Goal: Transaction & Acquisition: Purchase product/service

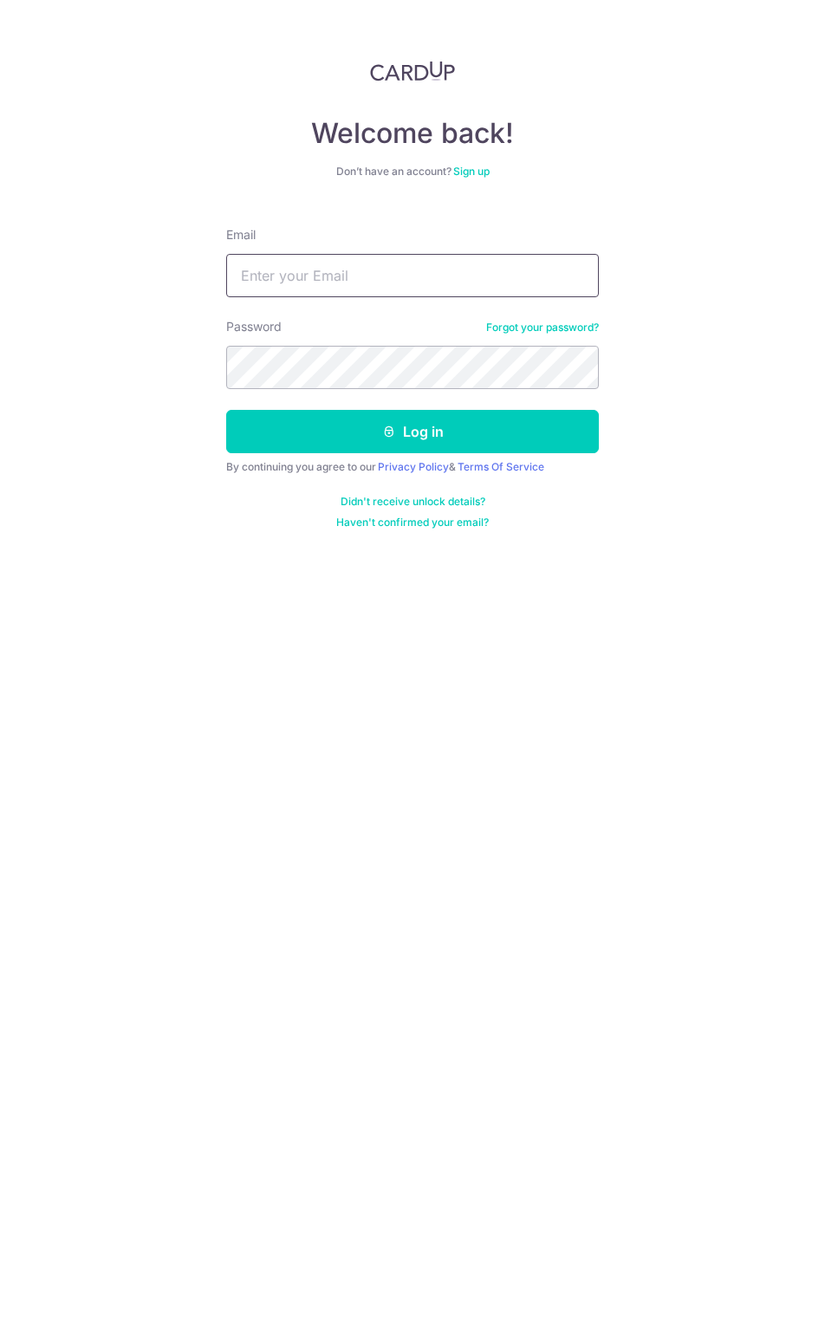
type input "[EMAIL_ADDRESS][DOMAIN_NAME]"
click at [226, 410] on button "Log in" at bounding box center [412, 431] width 373 height 43
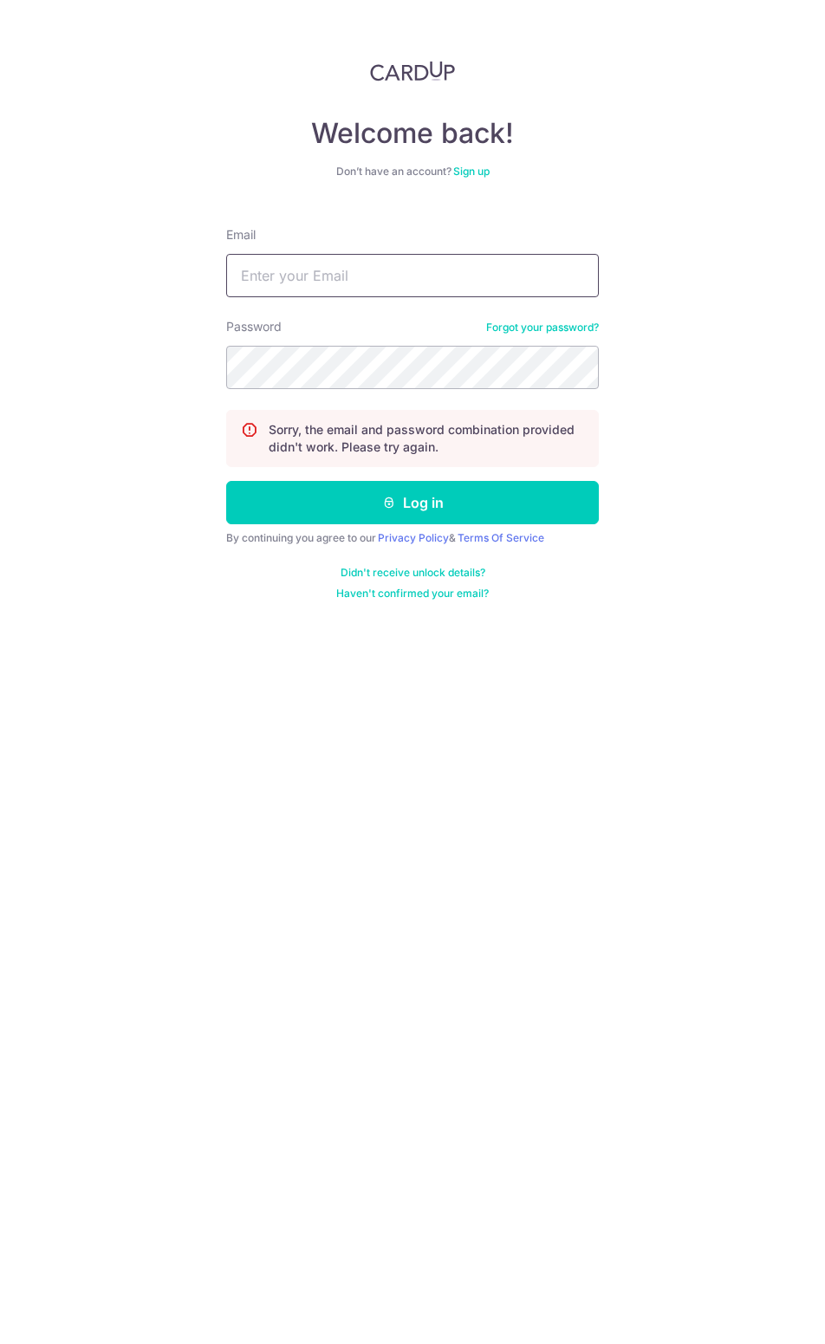
click at [403, 276] on input "Email" at bounding box center [412, 275] width 373 height 43
type input "[EMAIL_ADDRESS][DOMAIN_NAME]"
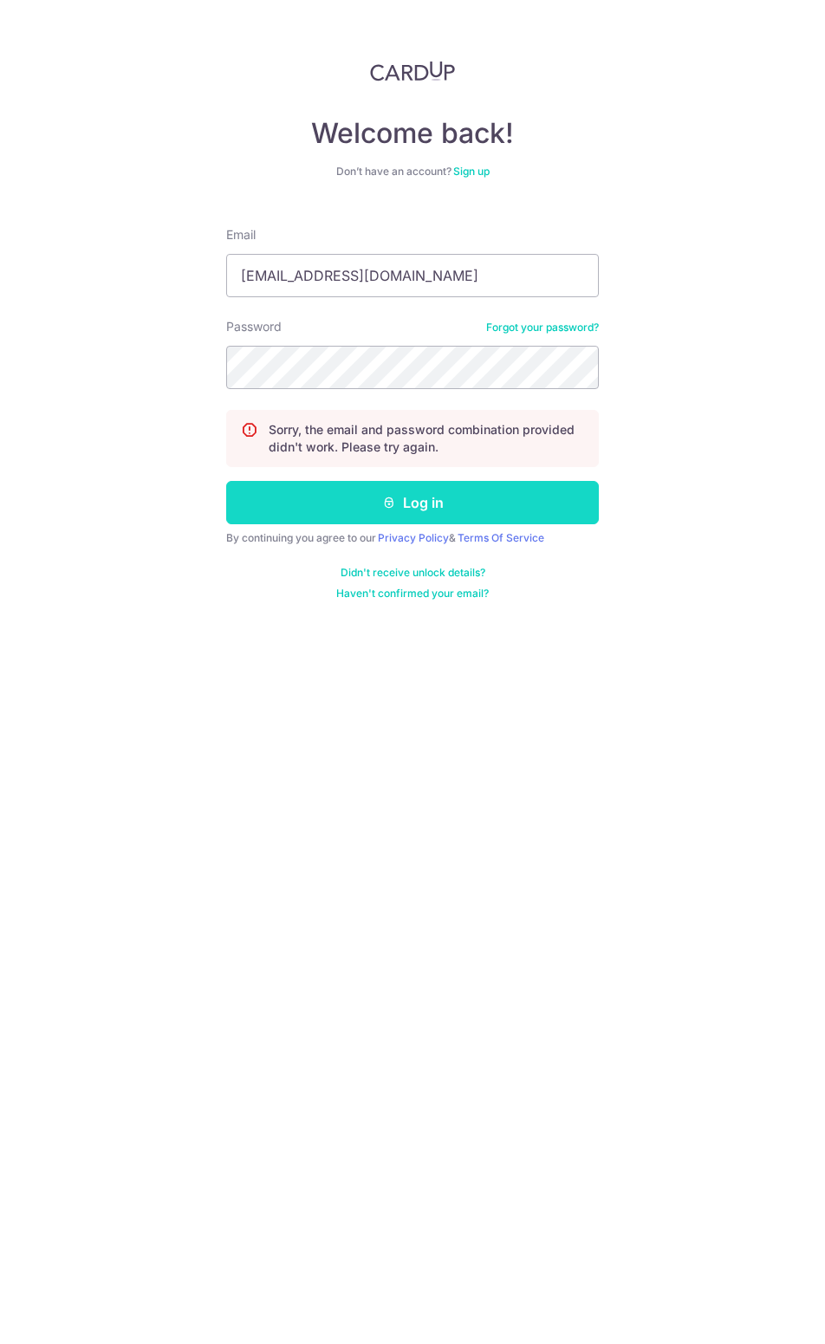
click at [406, 492] on button "Log in" at bounding box center [412, 502] width 373 height 43
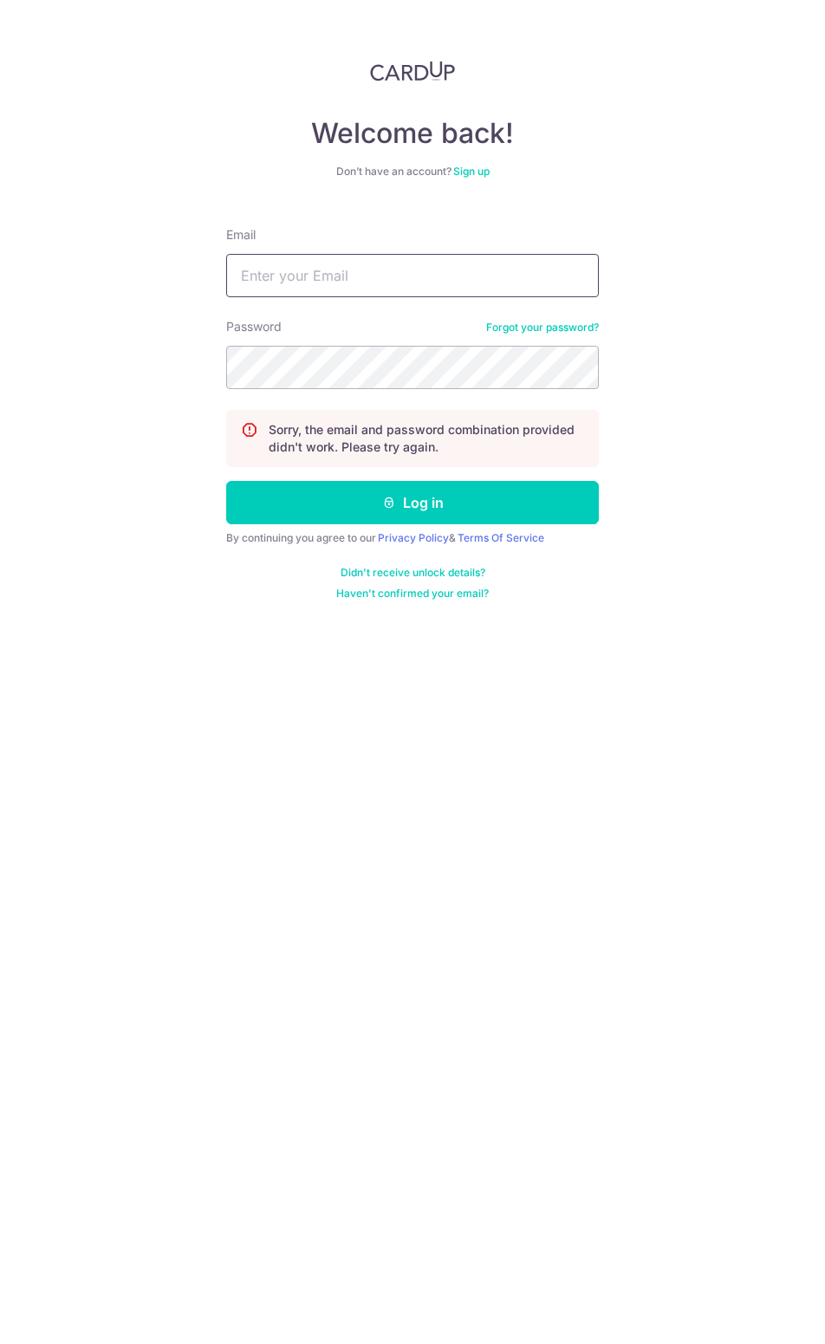
click at [362, 277] on input "Email" at bounding box center [412, 275] width 373 height 43
type input "[EMAIL_ADDRESS][DOMAIN_NAME]"
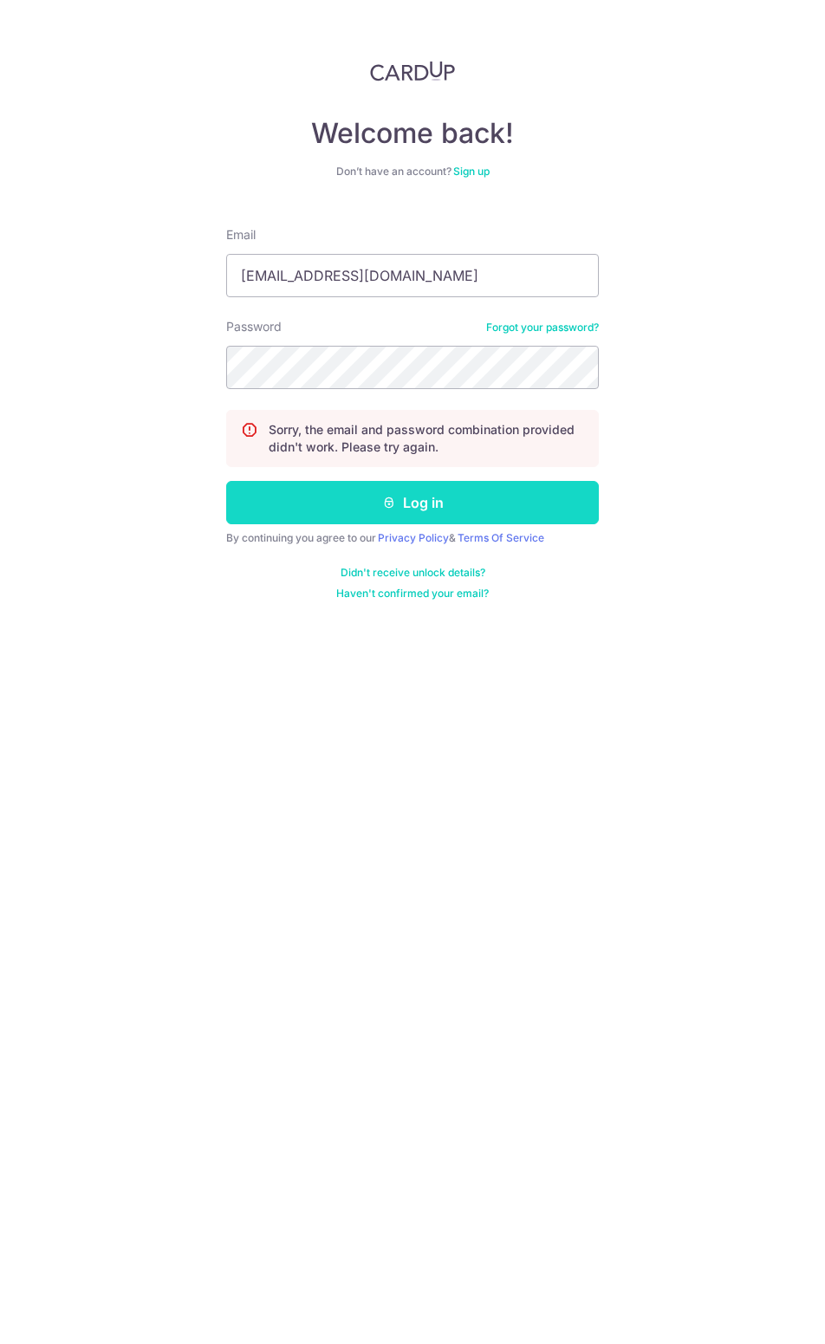
click at [385, 499] on icon "submit" at bounding box center [389, 503] width 14 height 14
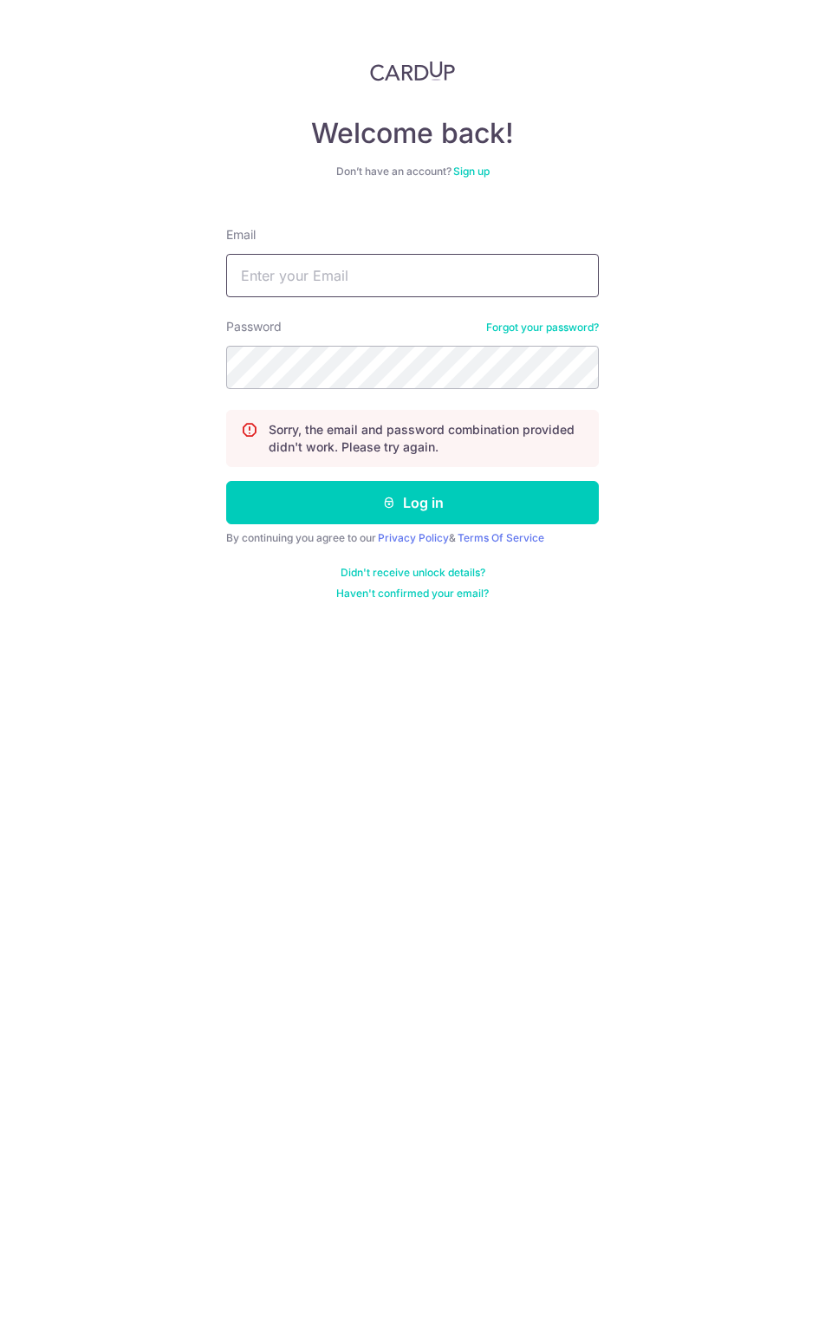
click at [386, 270] on input "Email" at bounding box center [412, 275] width 373 height 43
type input "[EMAIL_ADDRESS][DOMAIN_NAME]"
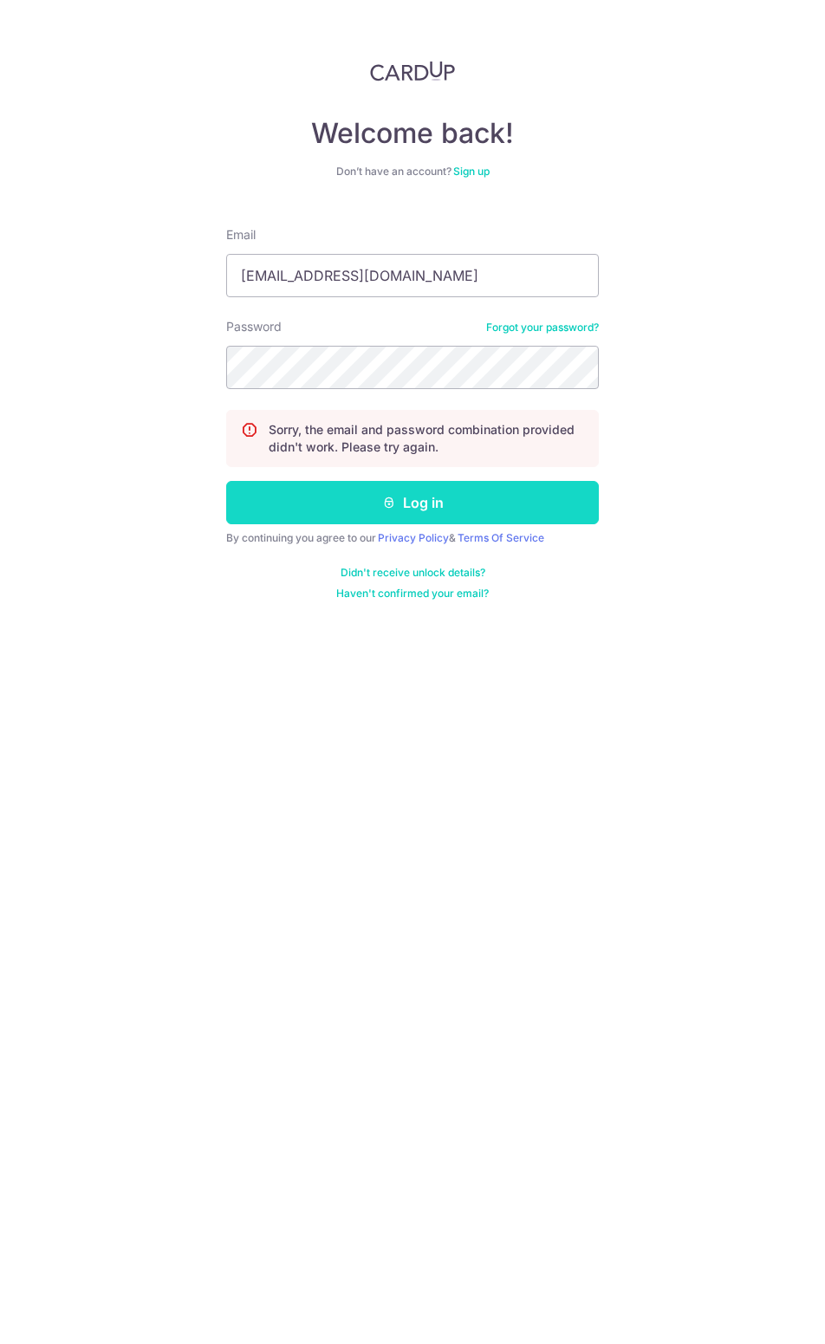
click at [411, 508] on button "Log in" at bounding box center [412, 502] width 373 height 43
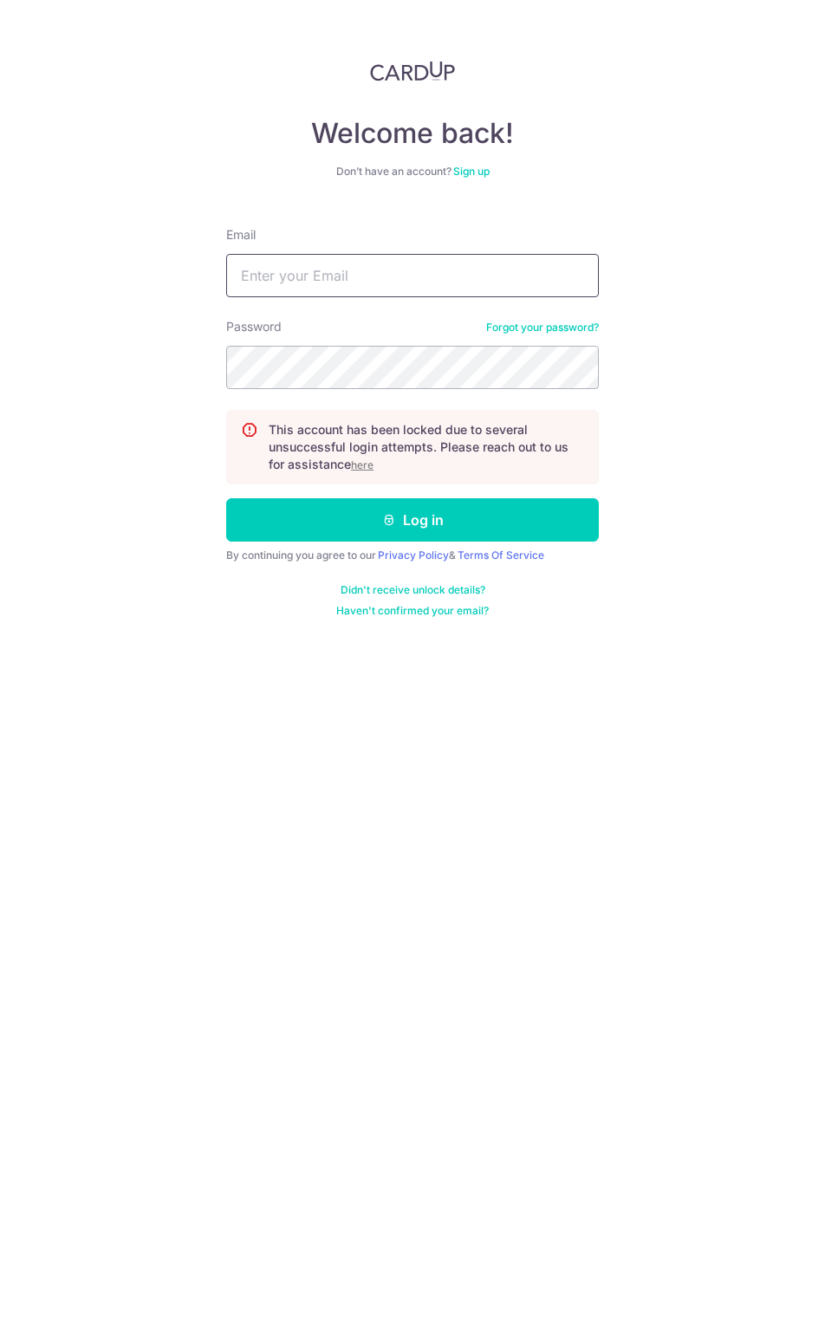
click at [369, 279] on input "Email" at bounding box center [412, 275] width 373 height 43
type input "[EMAIL_ADDRESS][DOMAIN_NAME]"
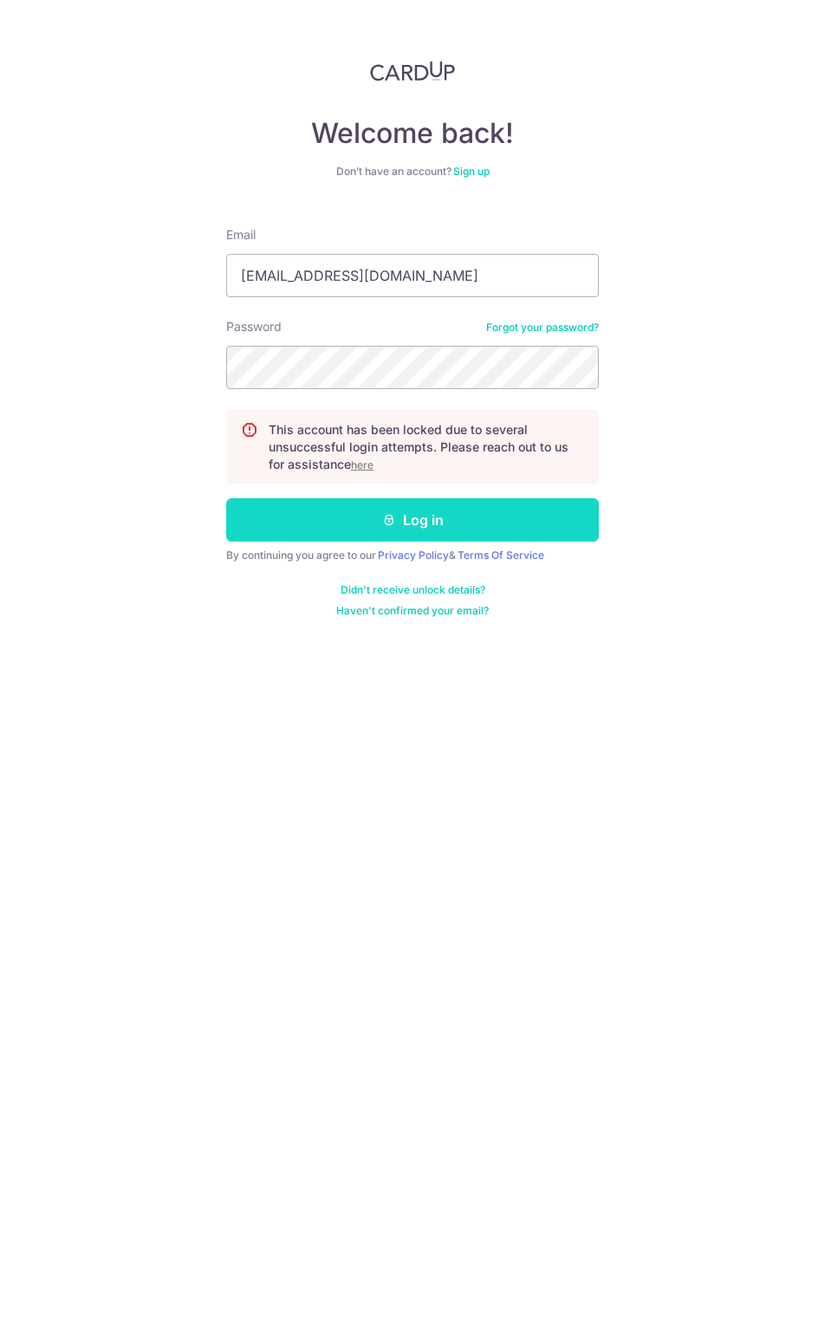
click at [466, 515] on button "Log in" at bounding box center [412, 519] width 373 height 43
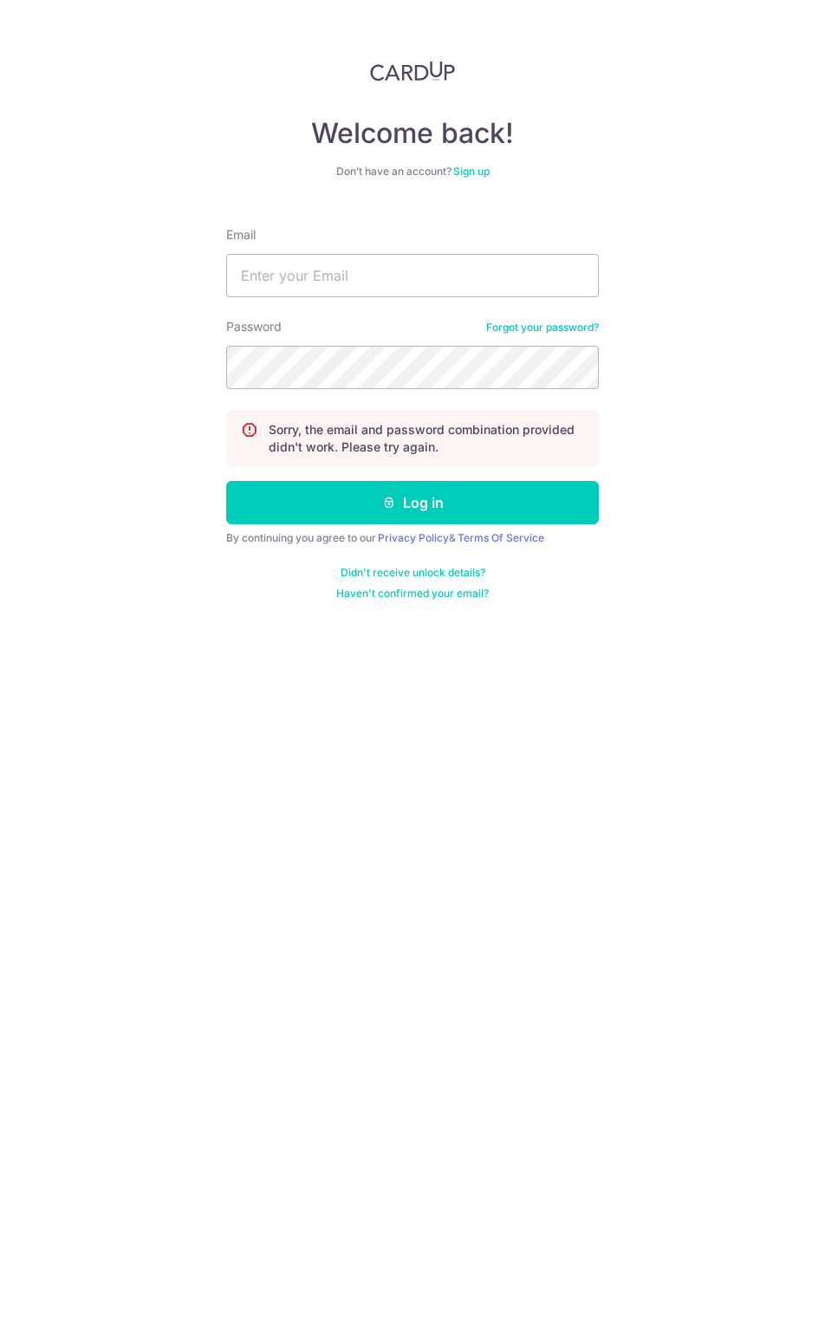
click at [573, 321] on link "Forgot your password?" at bounding box center [542, 328] width 113 height 14
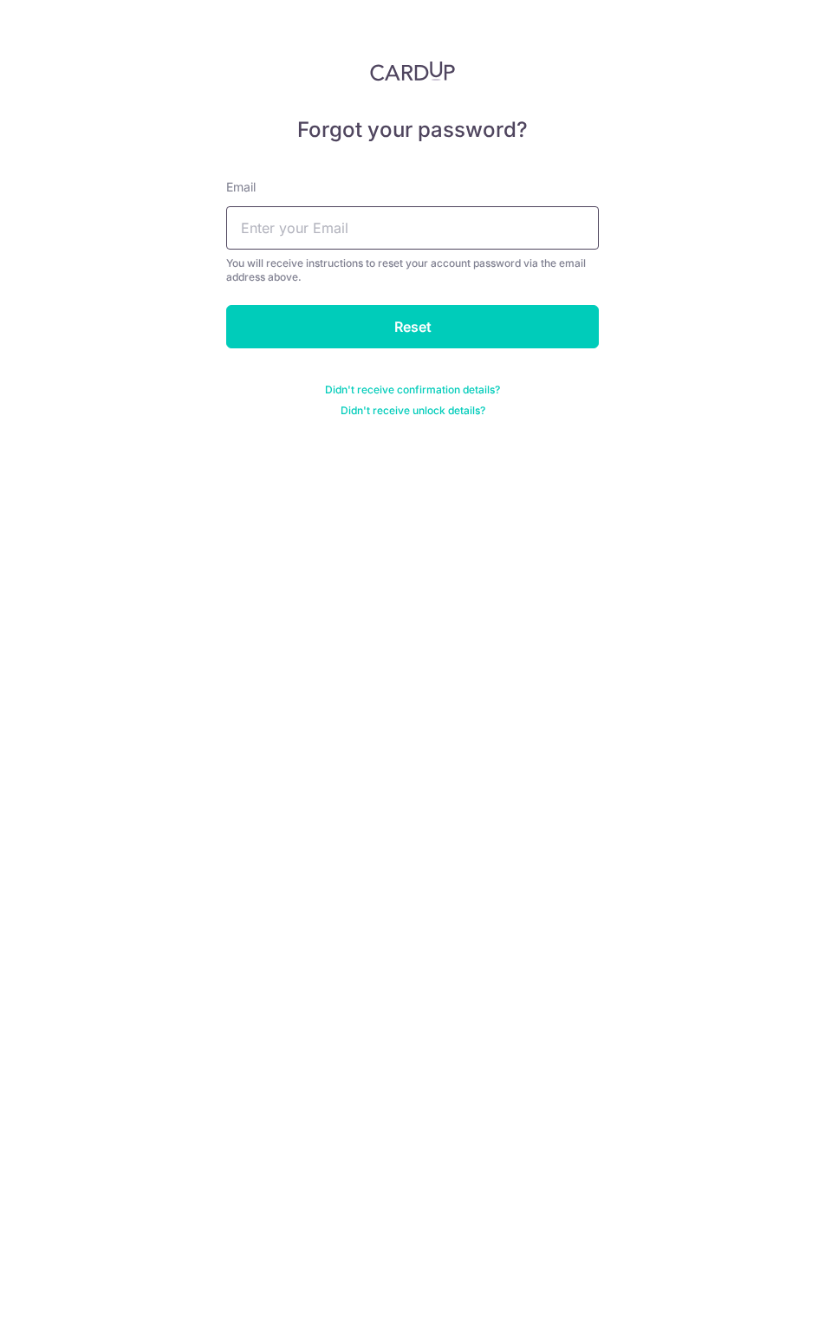
click at [433, 241] on input "text" at bounding box center [412, 227] width 373 height 43
type input "dhwang_best@hotmail.com"
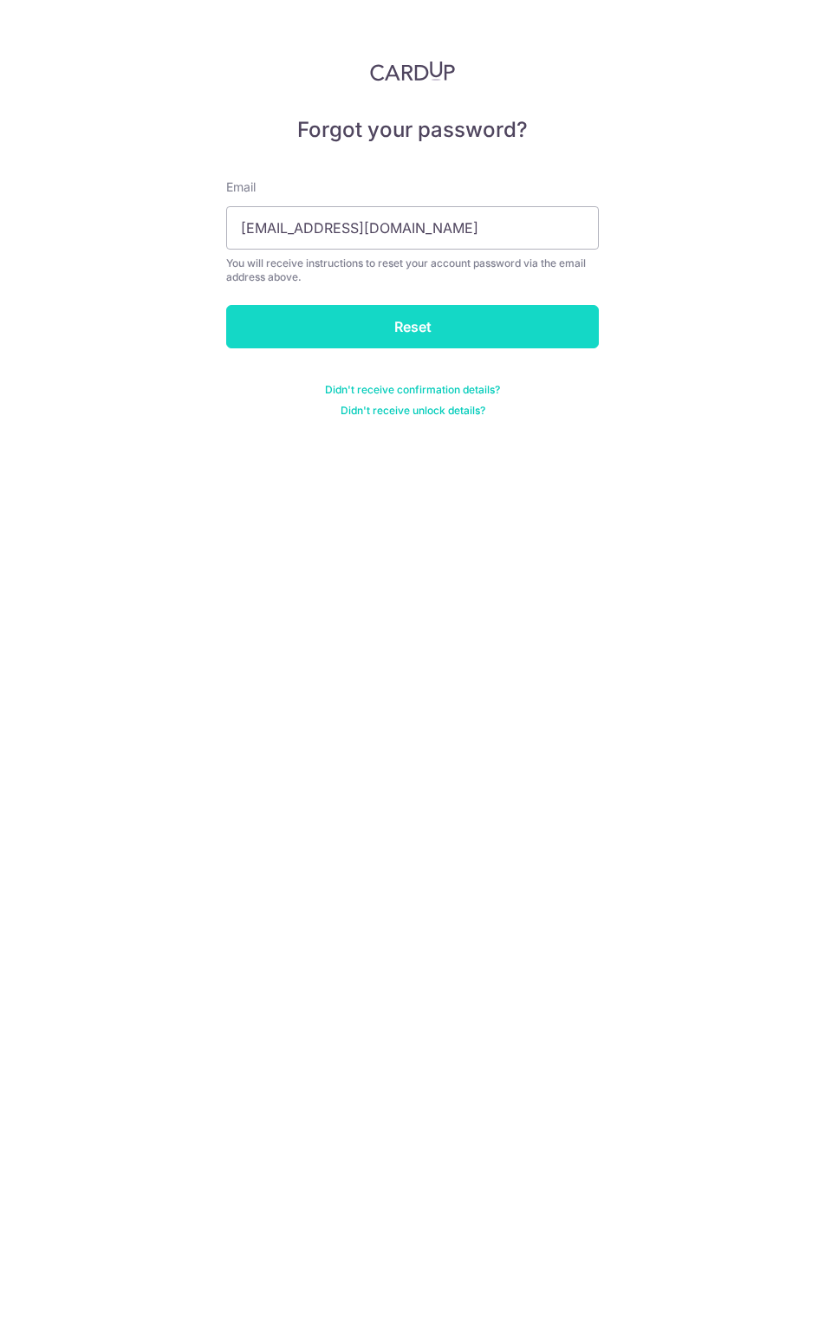
click at [432, 328] on input "Reset" at bounding box center [412, 326] width 373 height 43
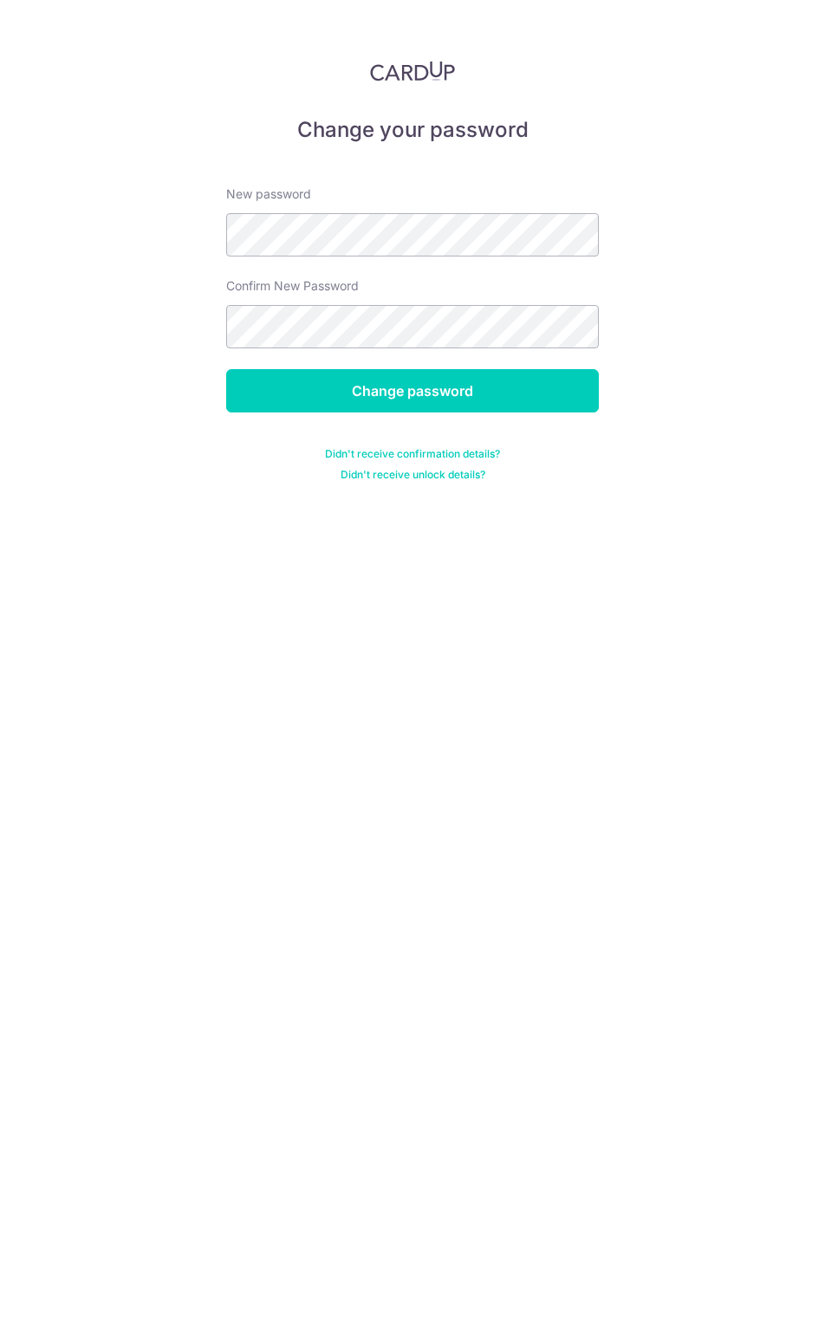
click at [388, 280] on div "Confirm New Password" at bounding box center [412, 312] width 373 height 71
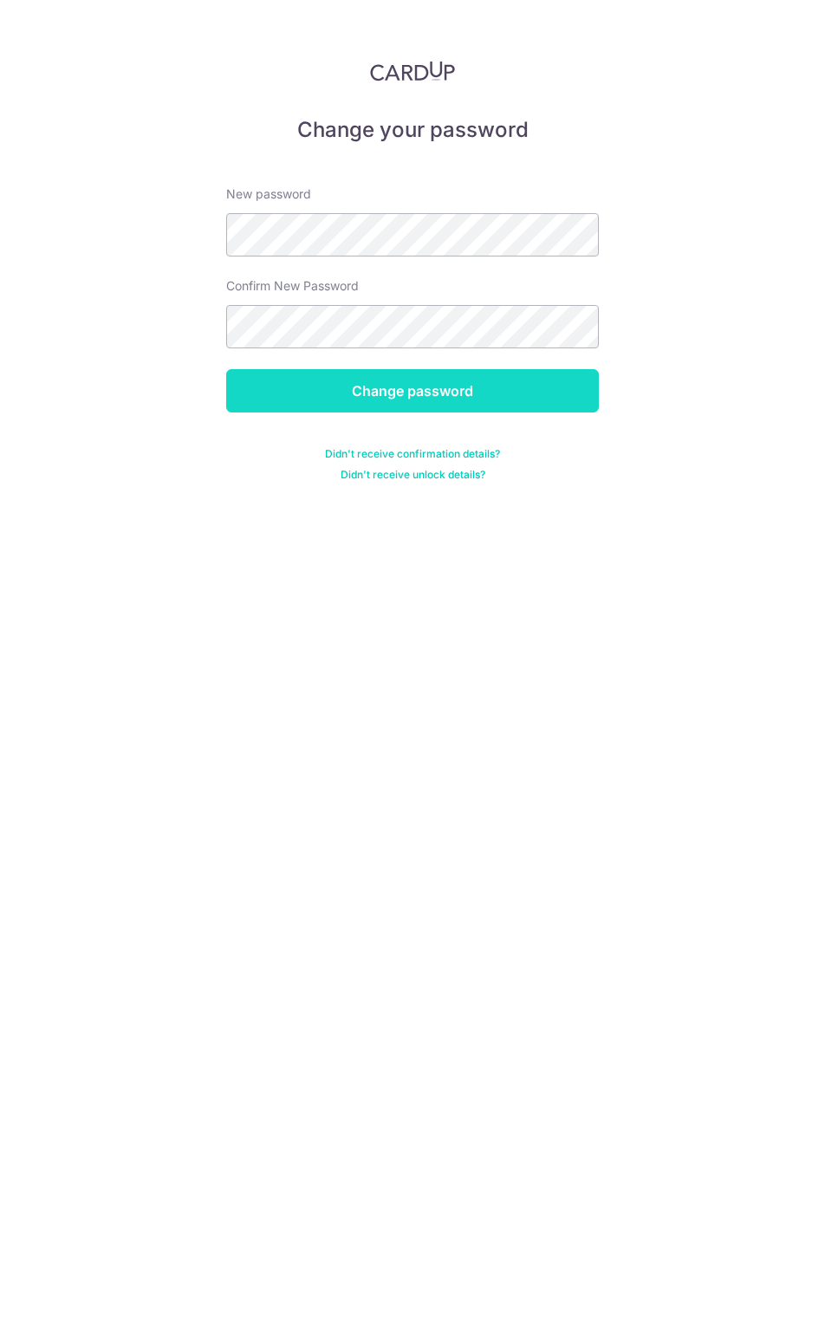
click at [390, 382] on input "Change password" at bounding box center [412, 390] width 373 height 43
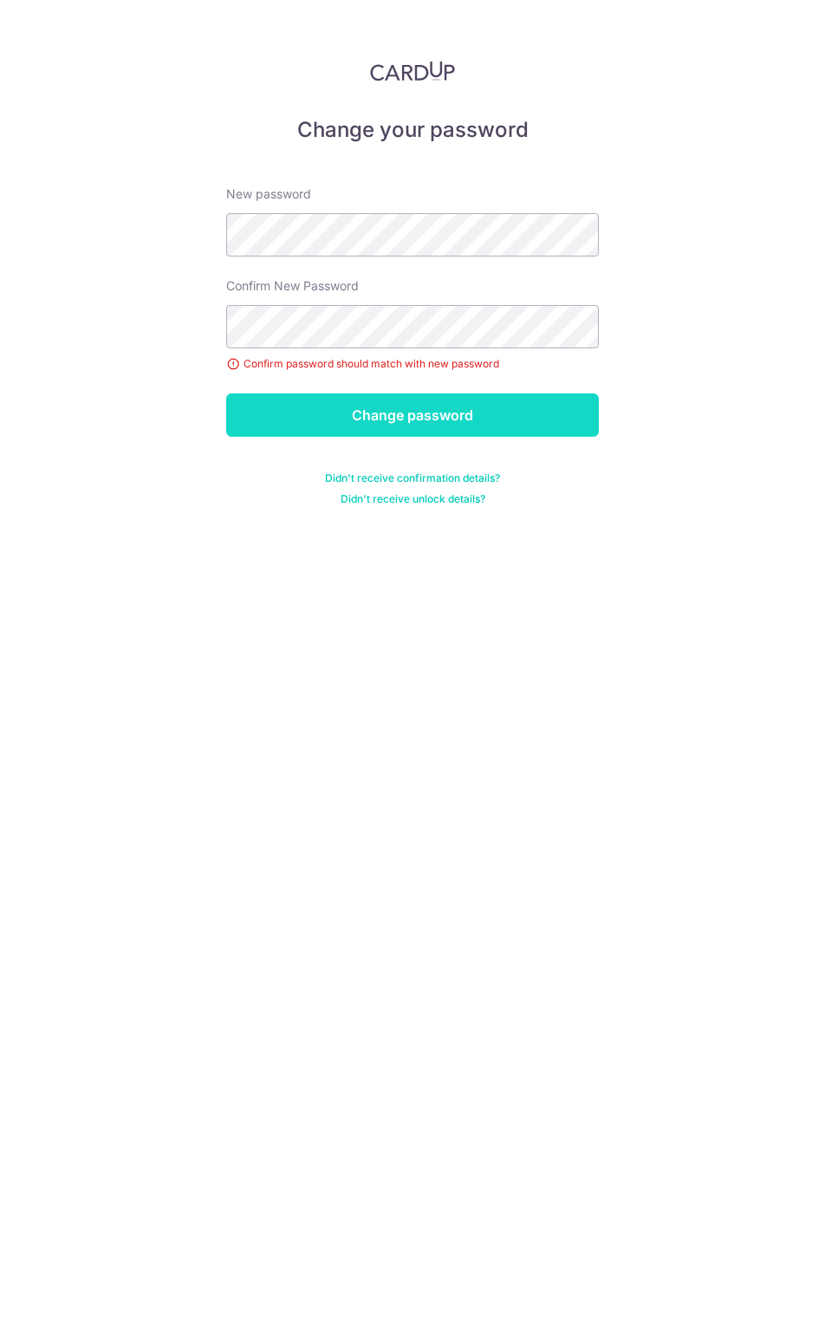
click at [428, 419] on input "Change password" at bounding box center [412, 414] width 373 height 43
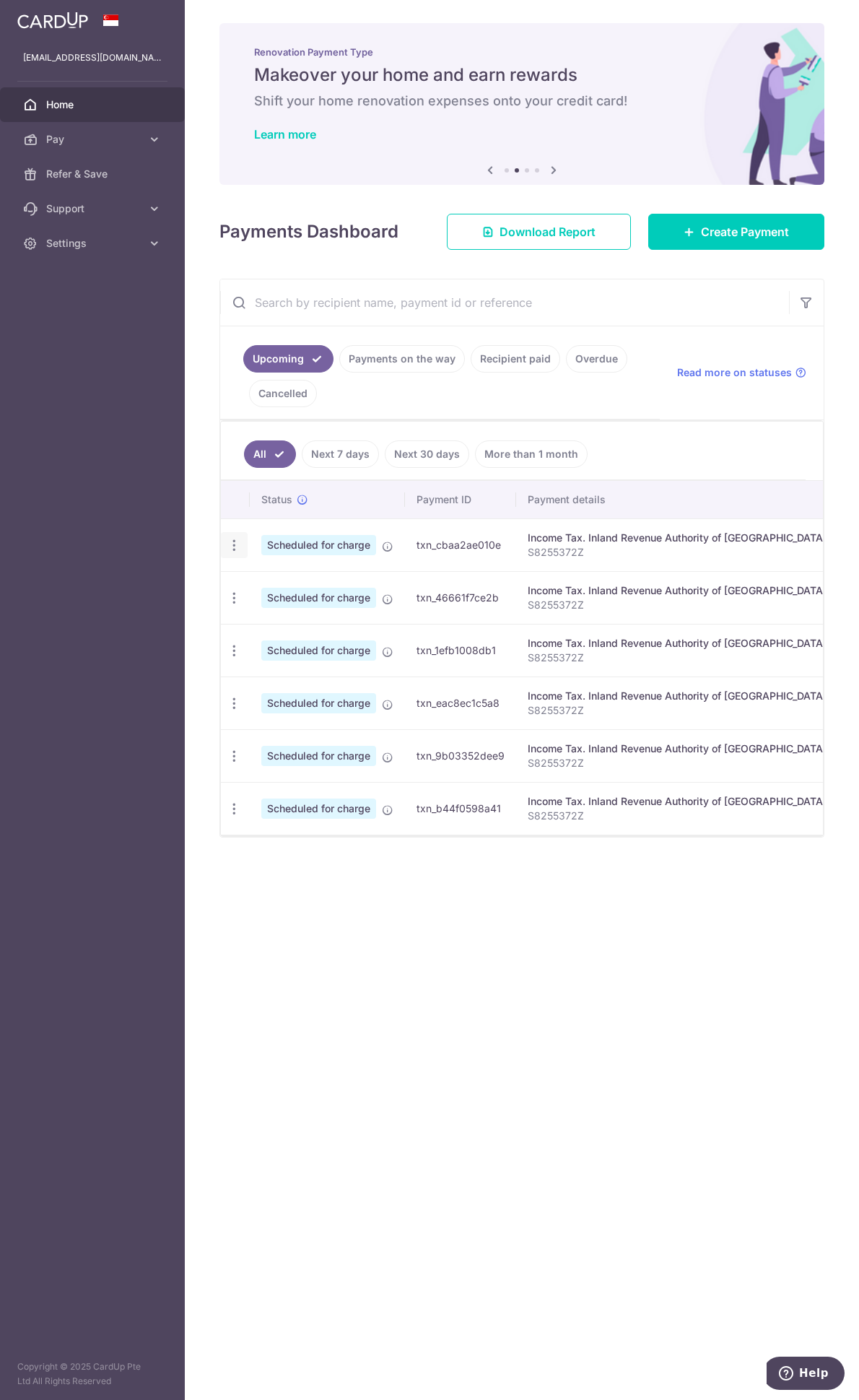
click at [241, 550] on div "Update payment Cancel payment" at bounding box center [234, 546] width 27 height 27
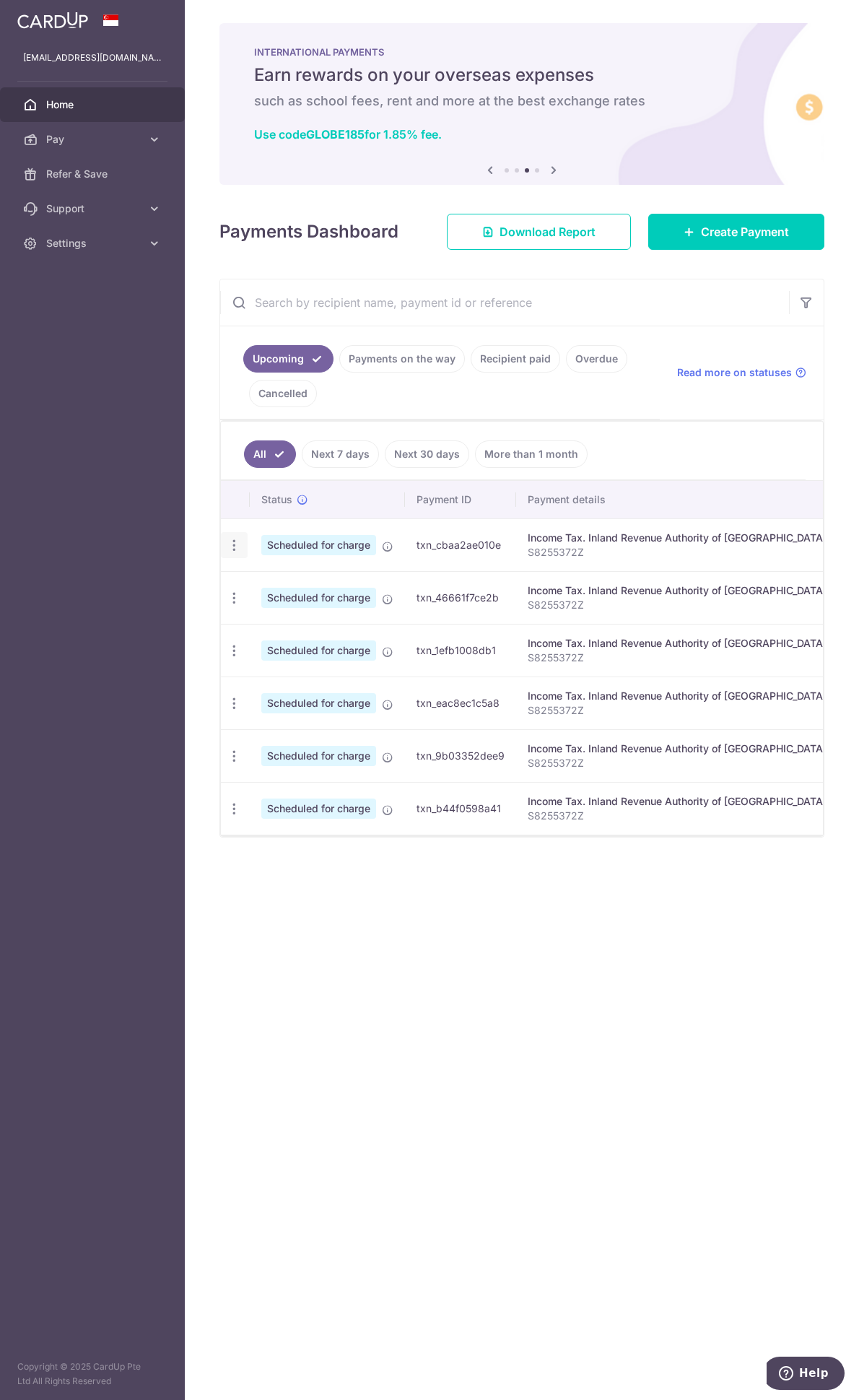
click at [236, 545] on icon "button" at bounding box center [234, 546] width 15 height 15
click at [275, 614] on span "Cancel payment" at bounding box center [311, 620] width 97 height 18
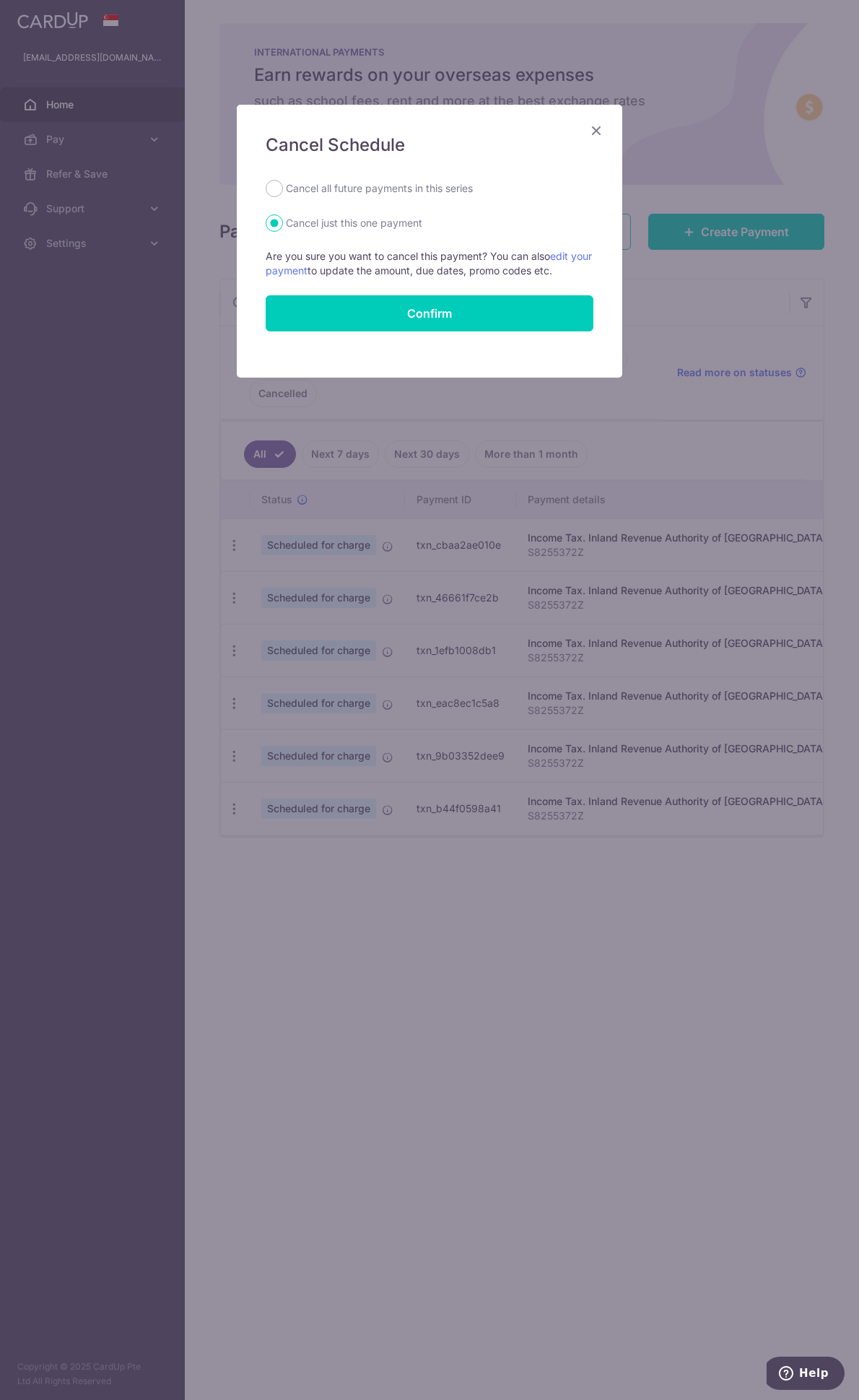
click at [387, 190] on label "Cancel all future payments in this series" at bounding box center [379, 188] width 187 height 18
click at [283, 190] on input "Cancel all future payments in this series" at bounding box center [274, 188] width 17 height 18
radio input "true"
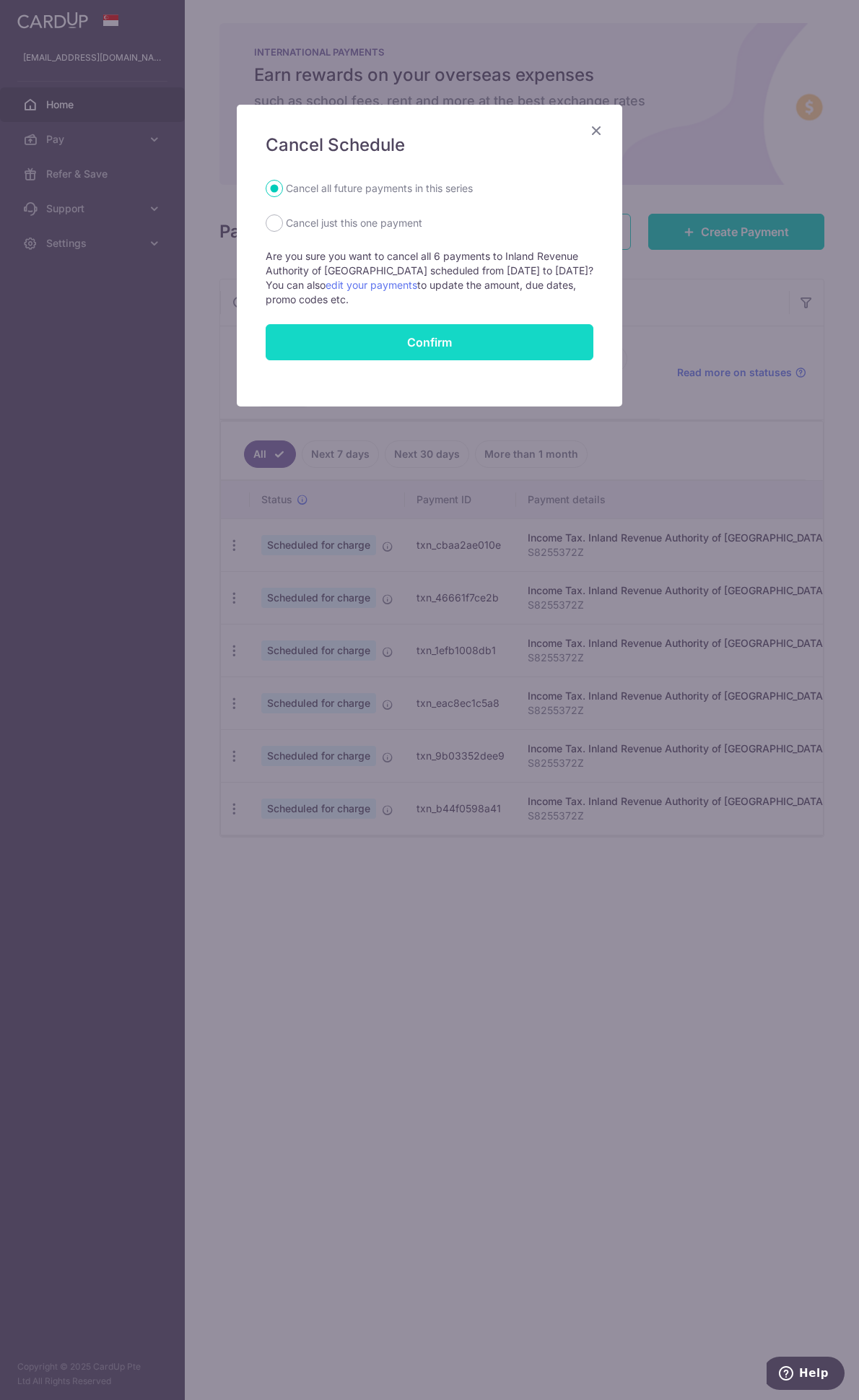
click at [427, 337] on button "Confirm" at bounding box center [429, 342] width 327 height 36
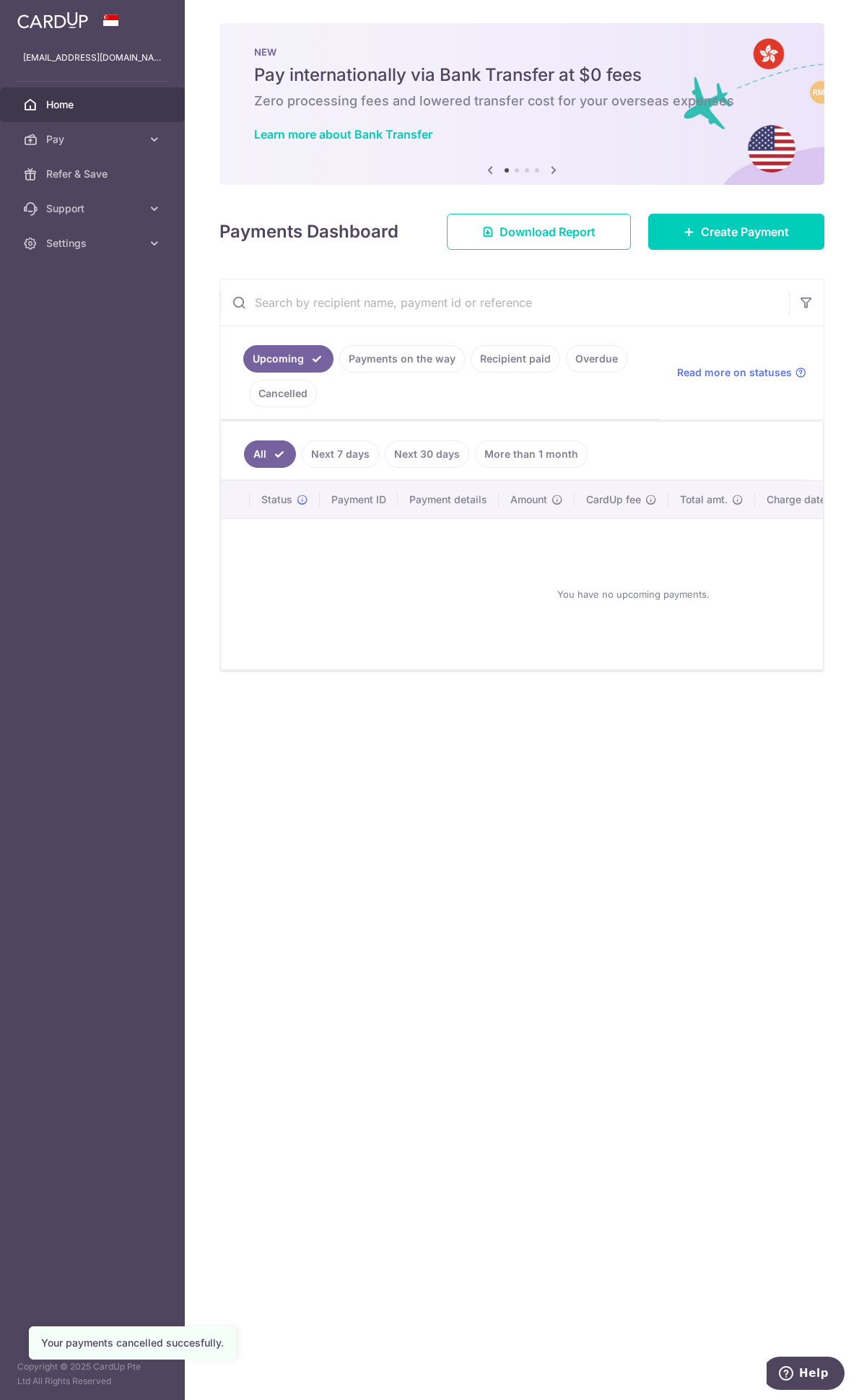
click at [338, 452] on link "Next 7 days" at bounding box center [340, 454] width 77 height 28
click at [267, 448] on link "All" at bounding box center [260, 454] width 32 height 28
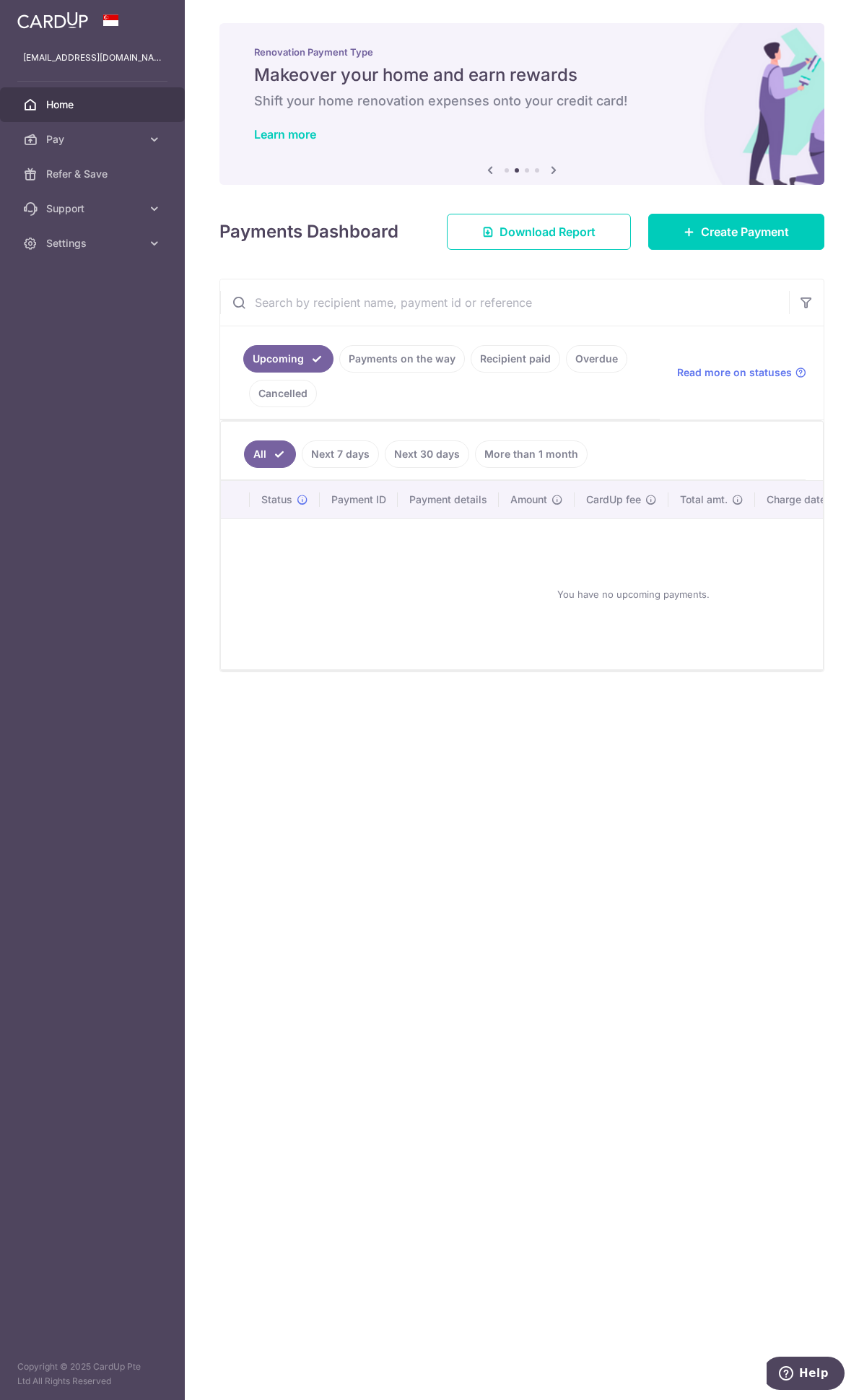
click at [492, 170] on icon at bounding box center [490, 170] width 17 height 18
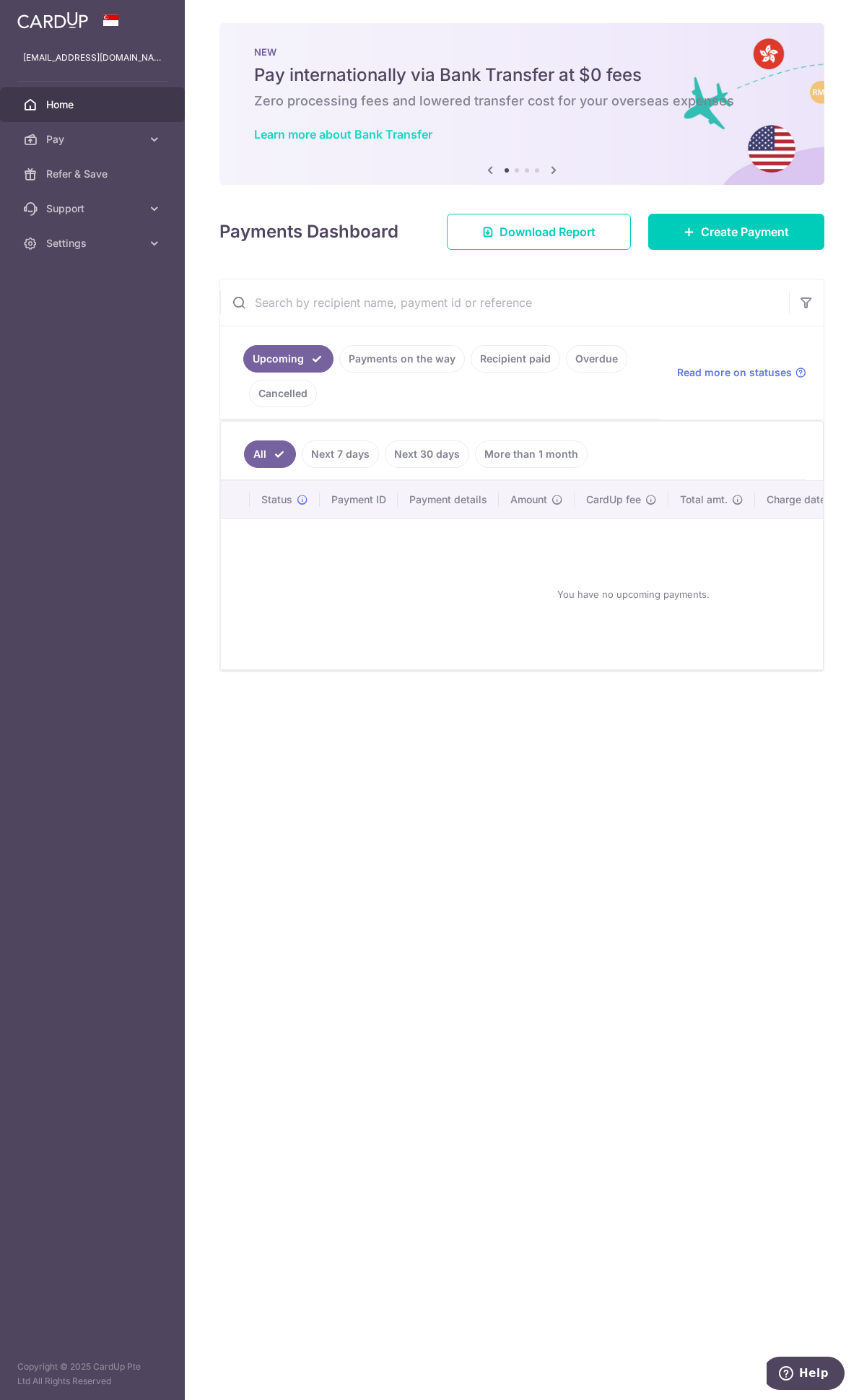
click at [333, 133] on link "Learn more about Bank Transfer" at bounding box center [343, 134] width 178 height 14
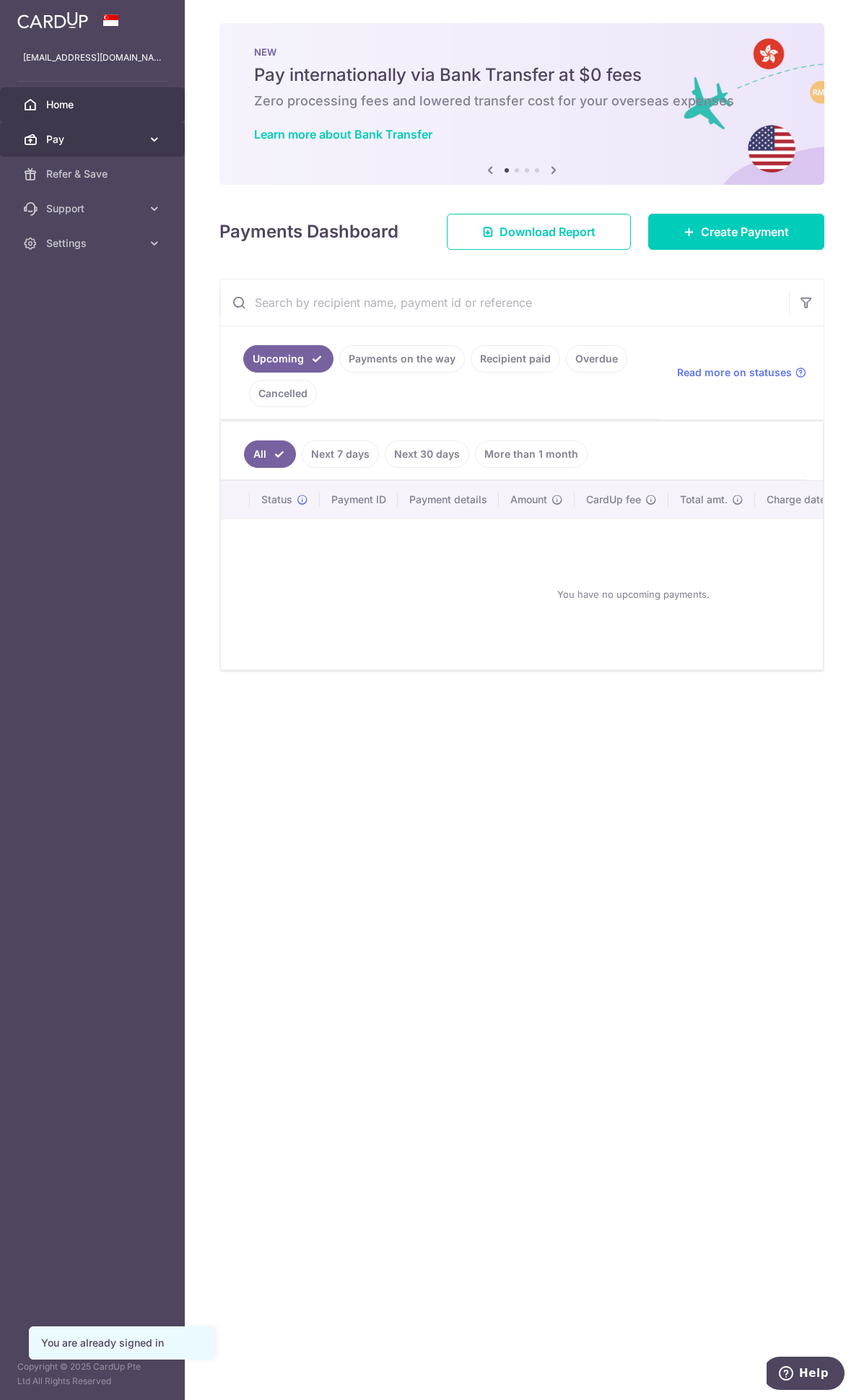
click at [155, 134] on icon at bounding box center [154, 139] width 14 height 14
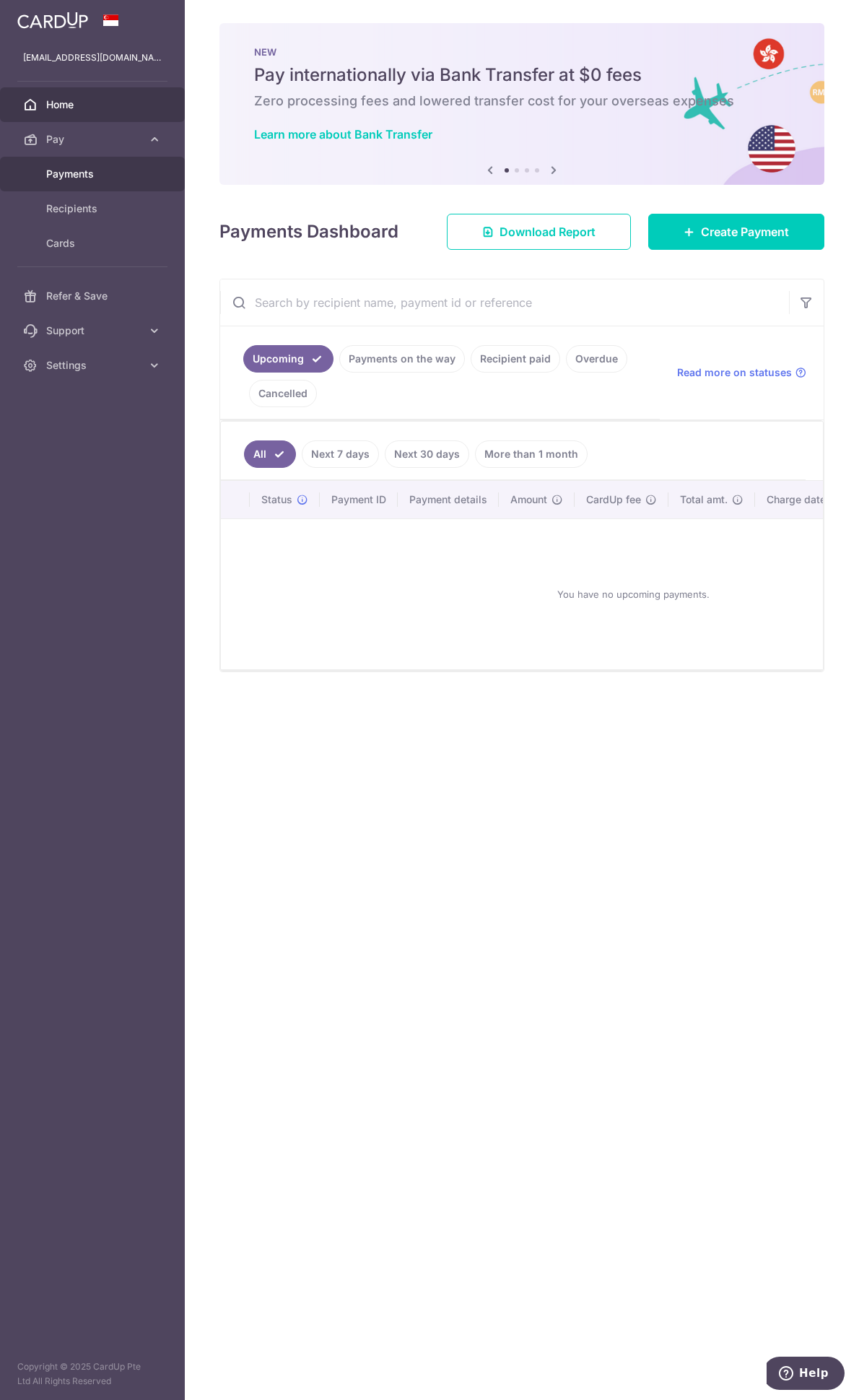
click at [76, 167] on span "Payments" at bounding box center [93, 173] width 95 height 14
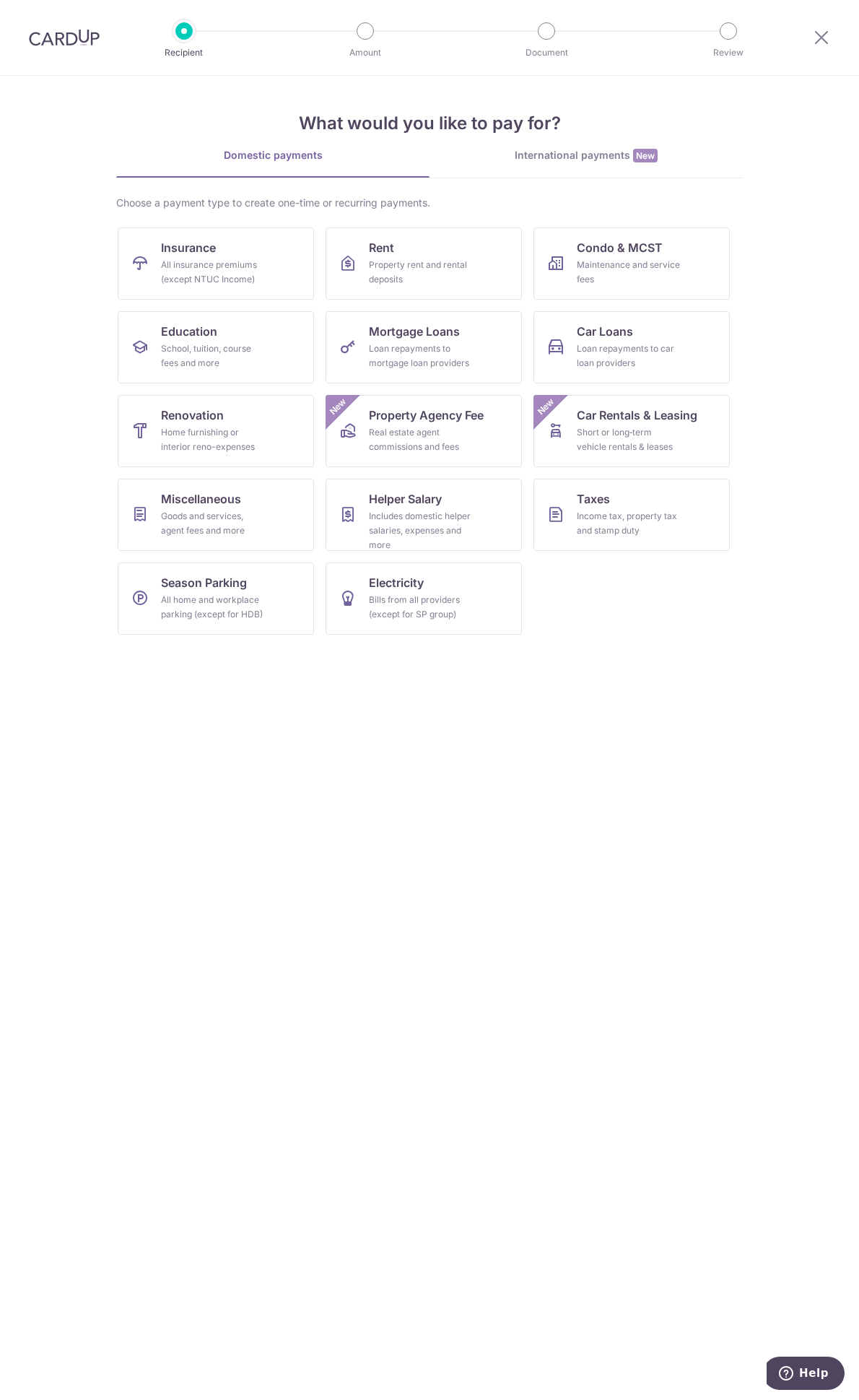
click at [538, 157] on div "International payments New" at bounding box center [587, 156] width 313 height 15
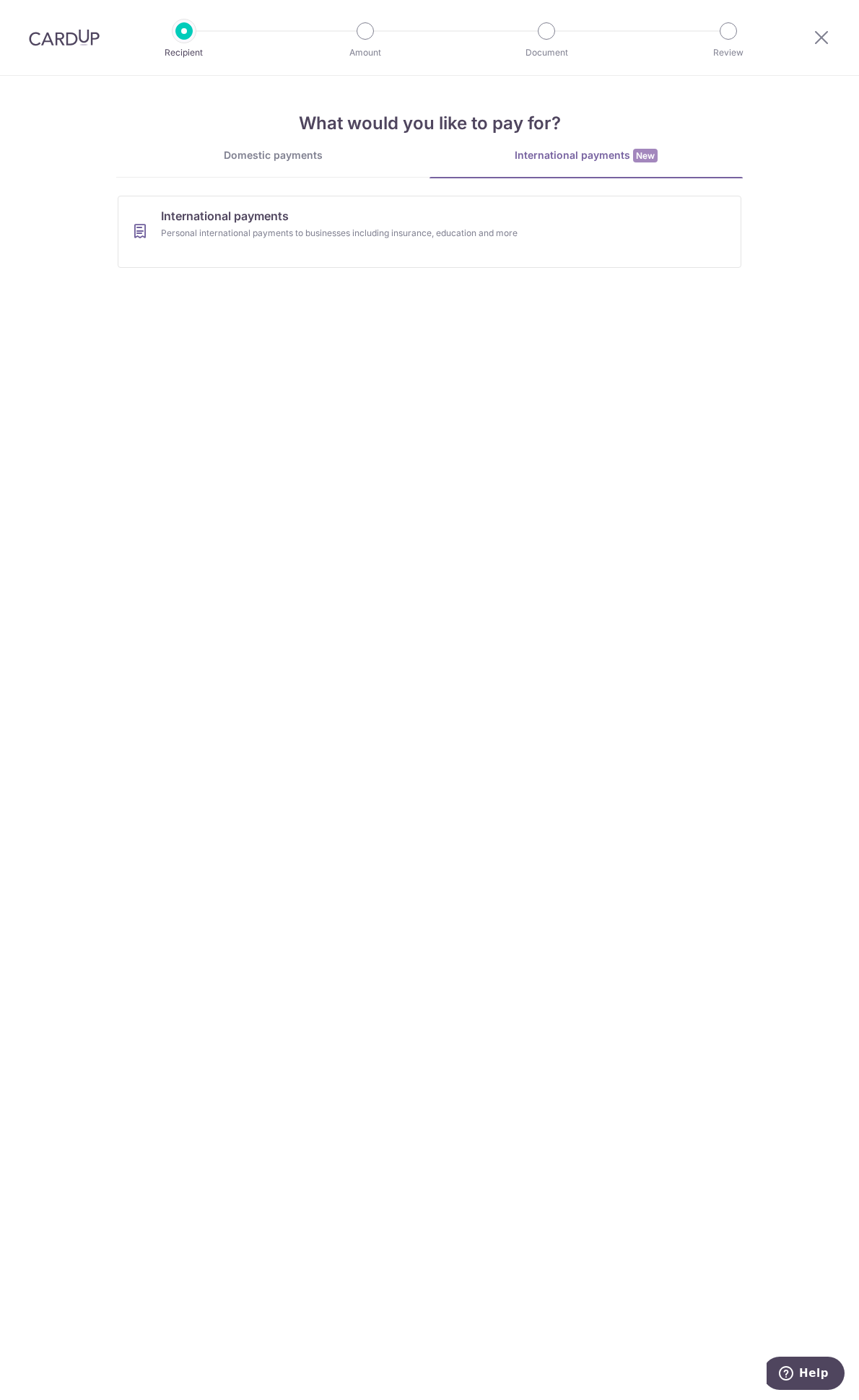
click at [297, 159] on div "Domestic payments" at bounding box center [273, 155] width 313 height 14
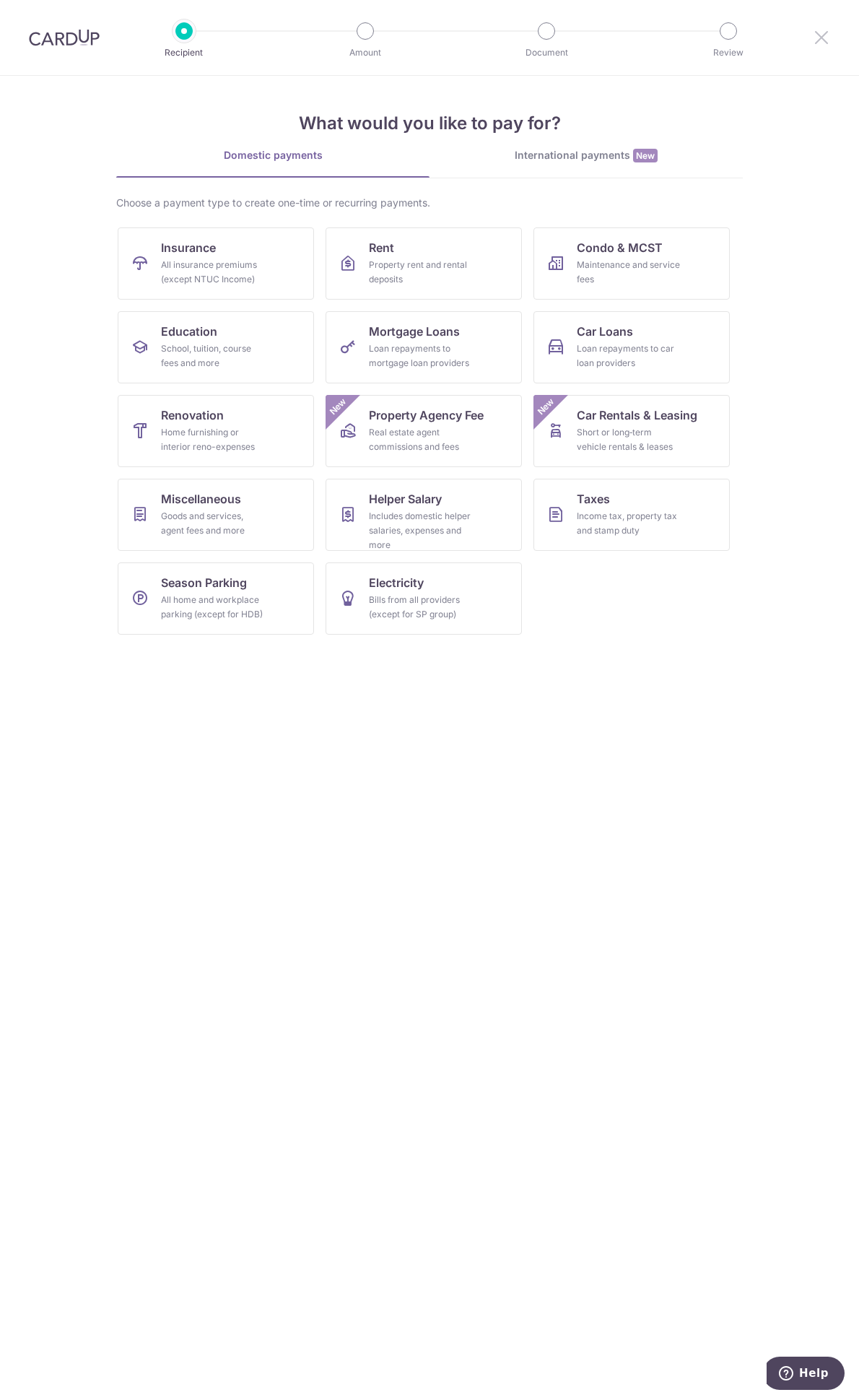
click at [820, 35] on icon at bounding box center [822, 38] width 17 height 18
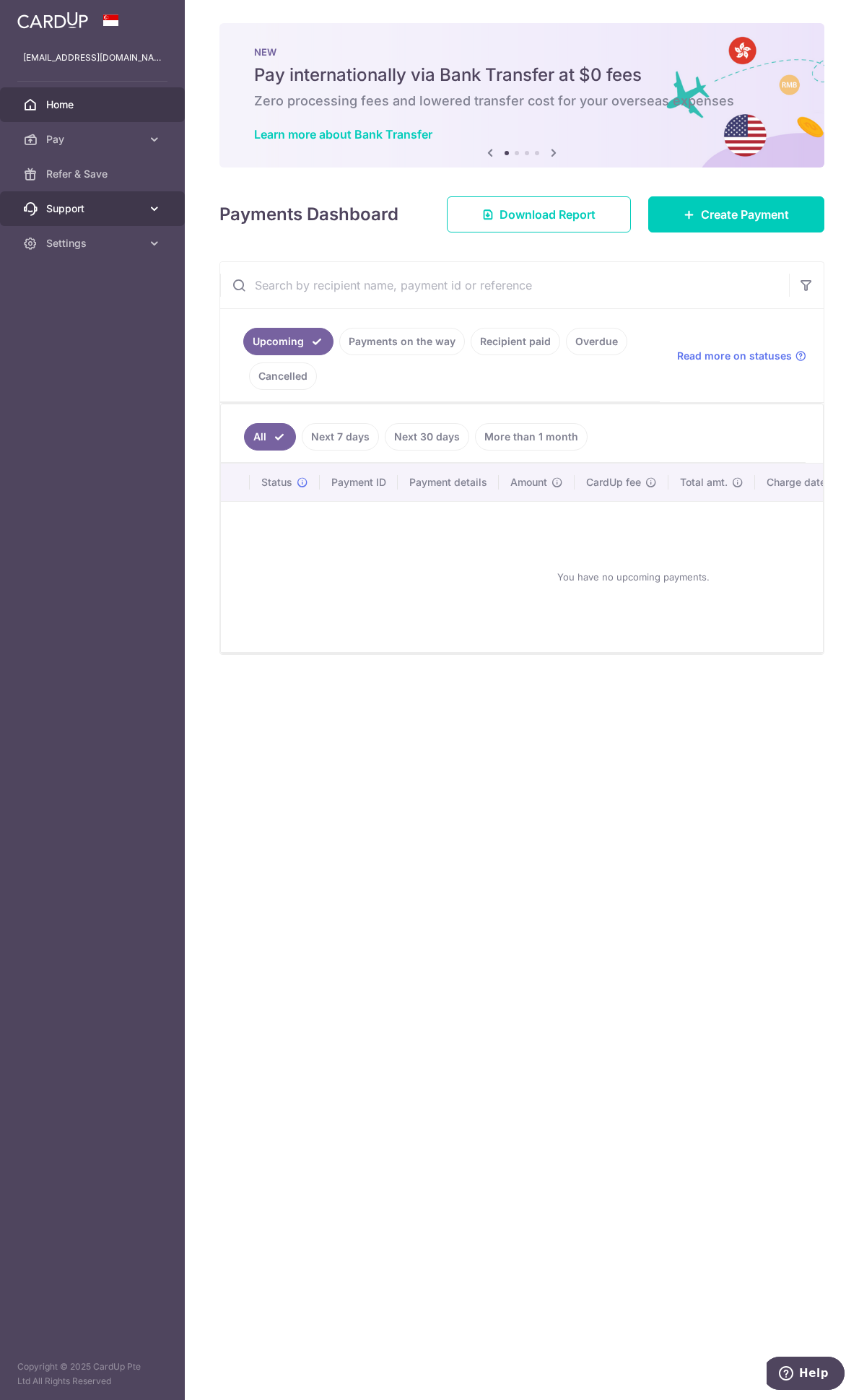
click at [127, 217] on link "Support" at bounding box center [92, 209] width 185 height 35
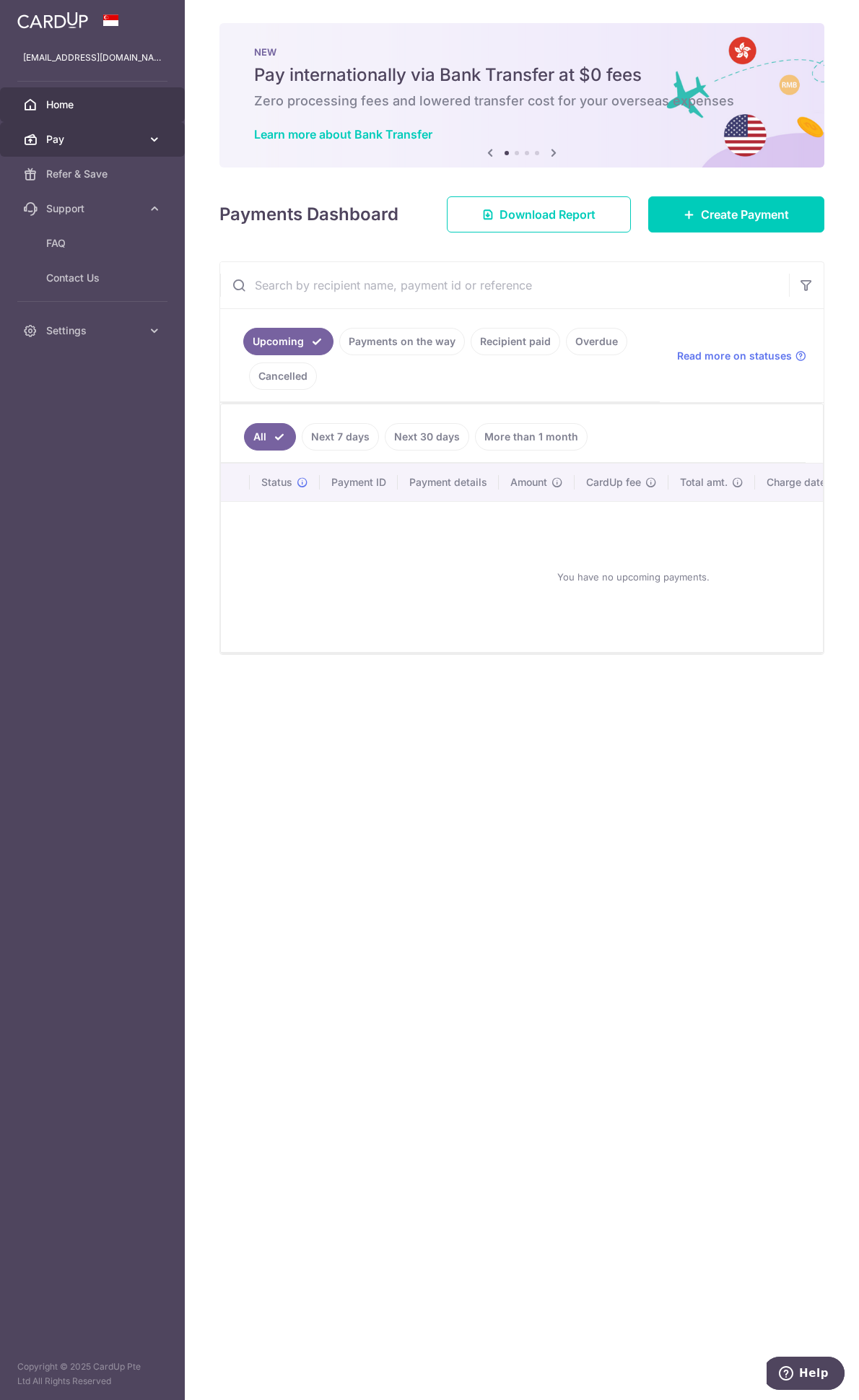
click at [151, 142] on icon at bounding box center [154, 139] width 14 height 14
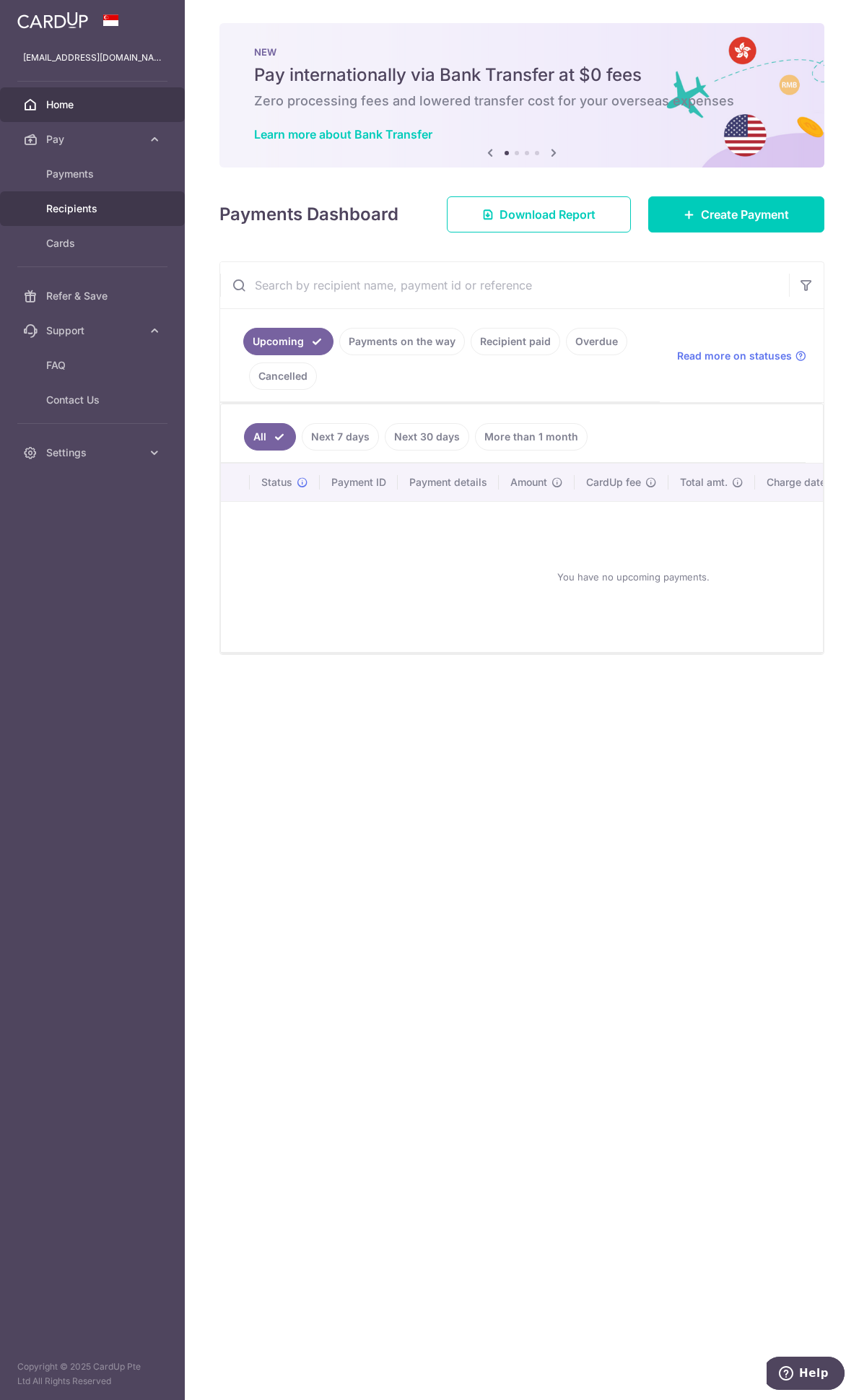
click at [85, 207] on span "Recipients" at bounding box center [93, 208] width 95 height 14
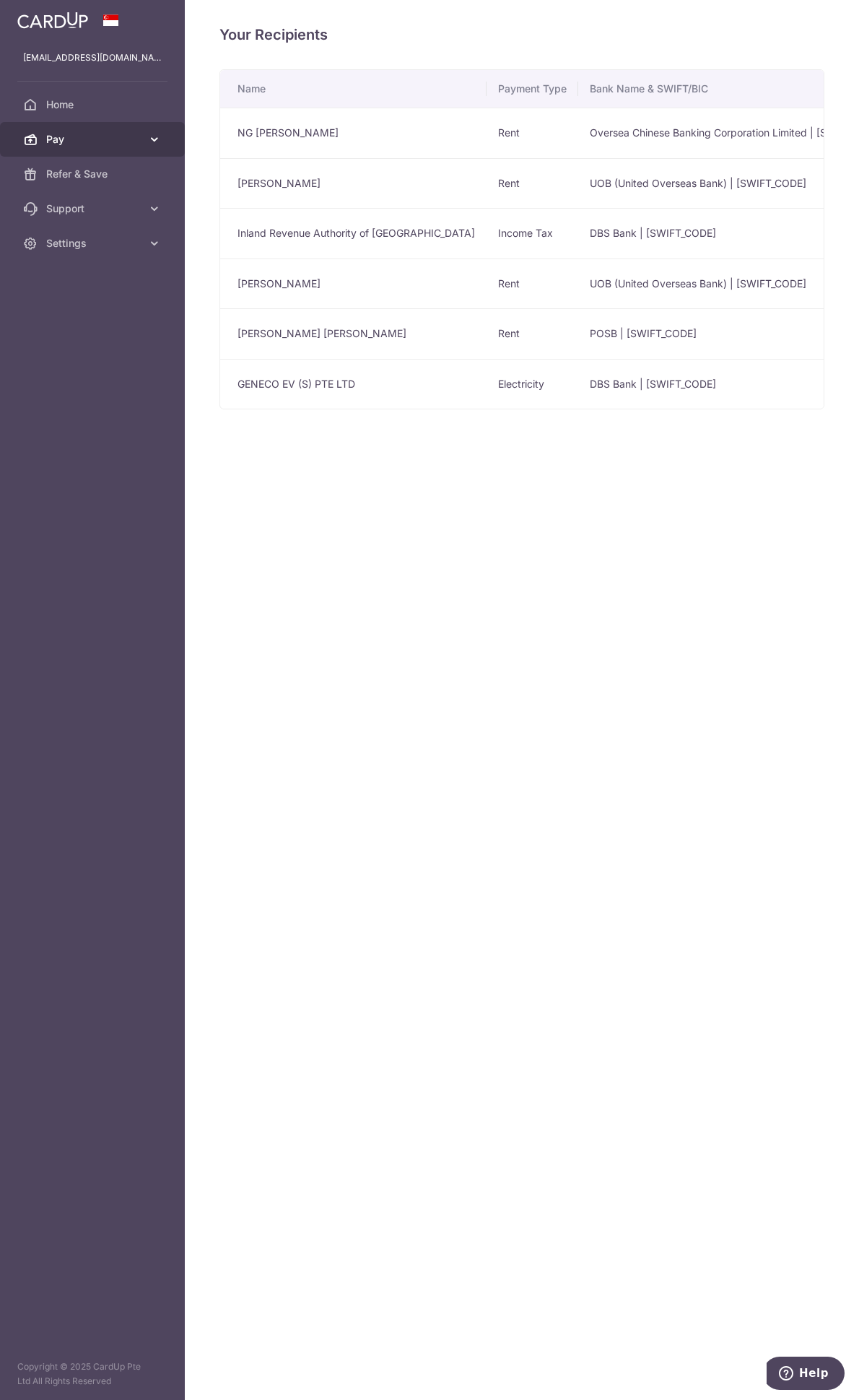
click at [93, 145] on span "Pay" at bounding box center [93, 139] width 95 height 14
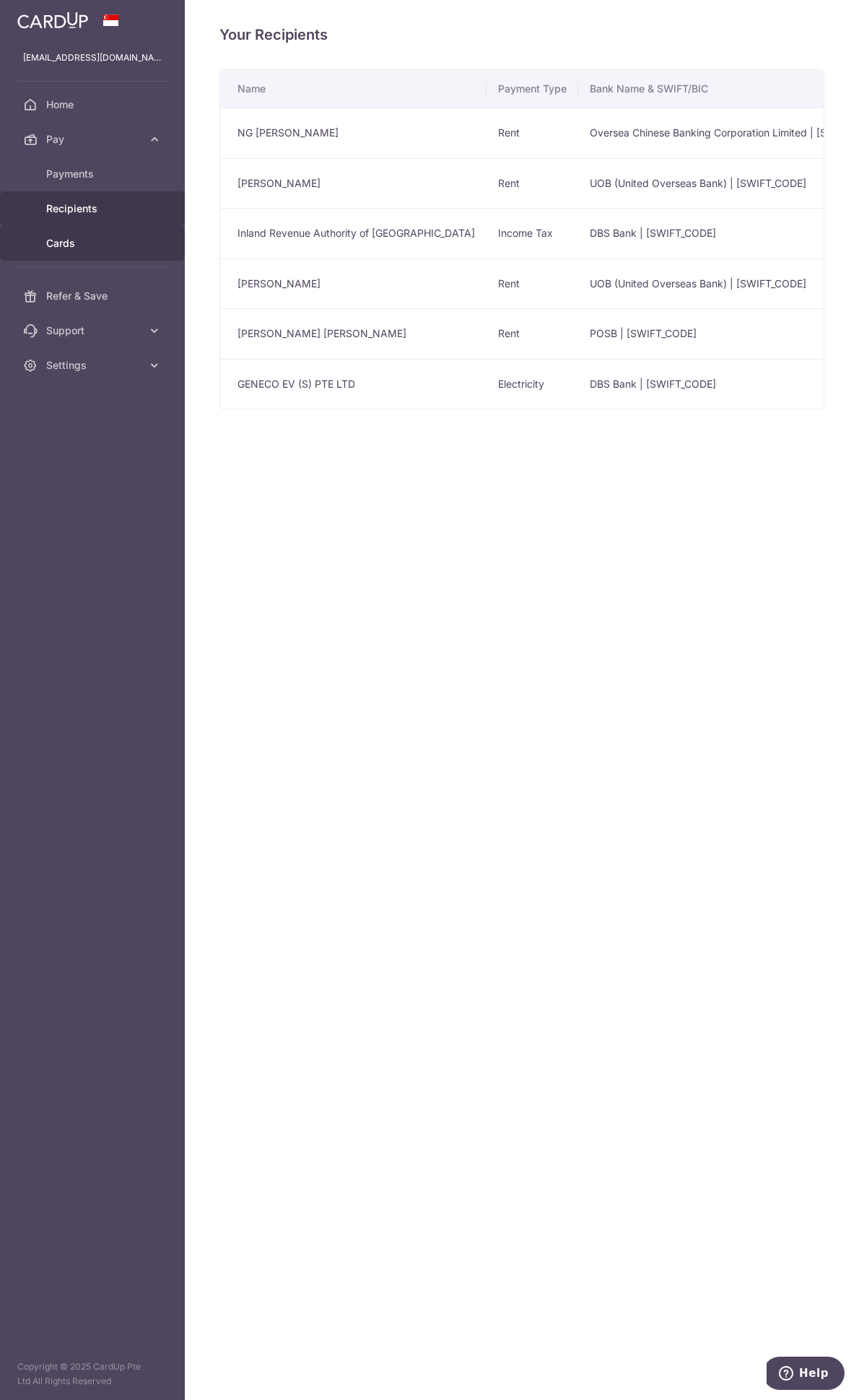
click at [65, 238] on span "Cards" at bounding box center [93, 242] width 95 height 14
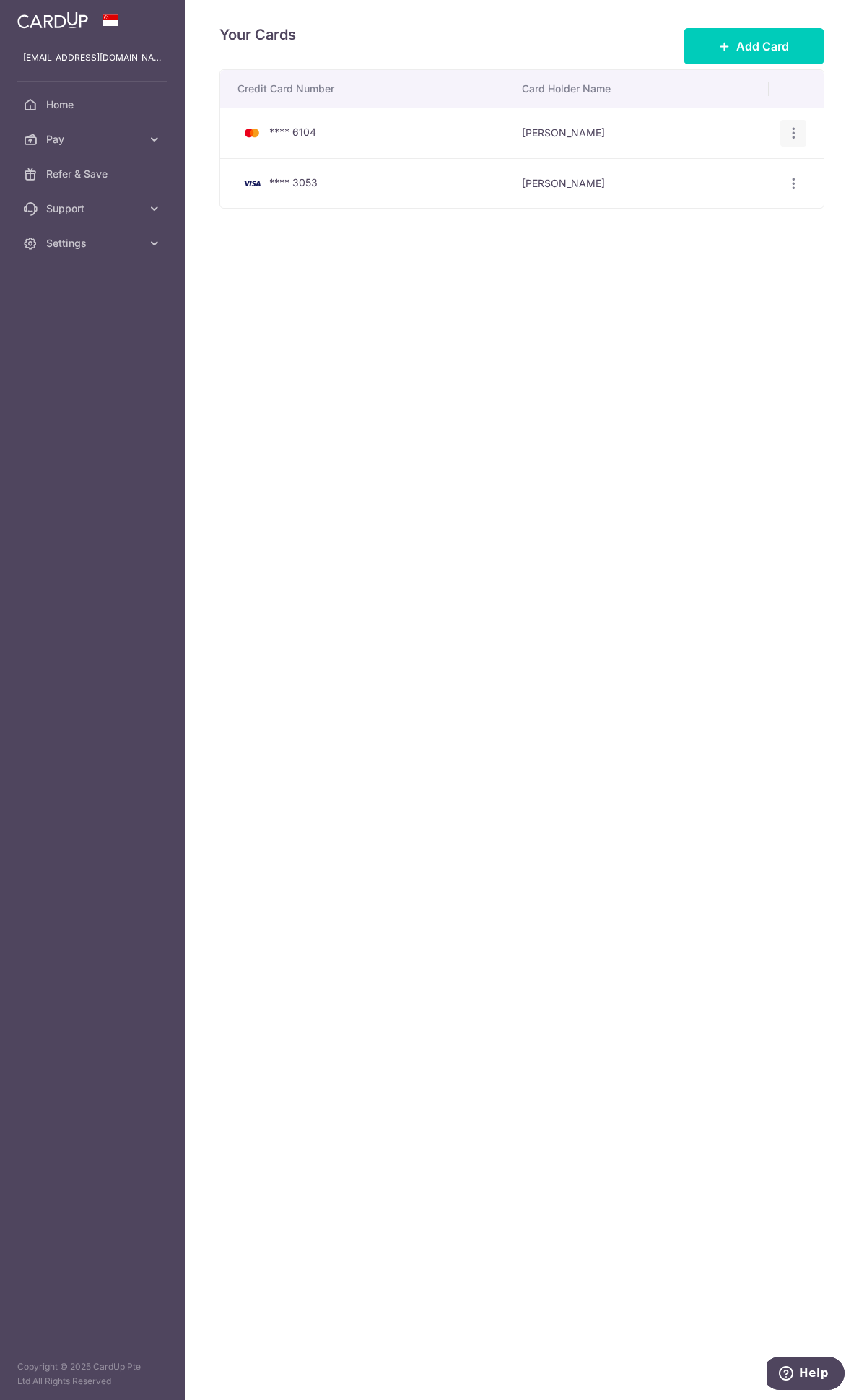
click at [794, 141] on div "View/Edit Delete" at bounding box center [794, 133] width 27 height 27
click at [792, 135] on icon "button" at bounding box center [794, 133] width 15 height 15
click at [701, 202] on span "Delete" at bounding box center [745, 208] width 98 height 18
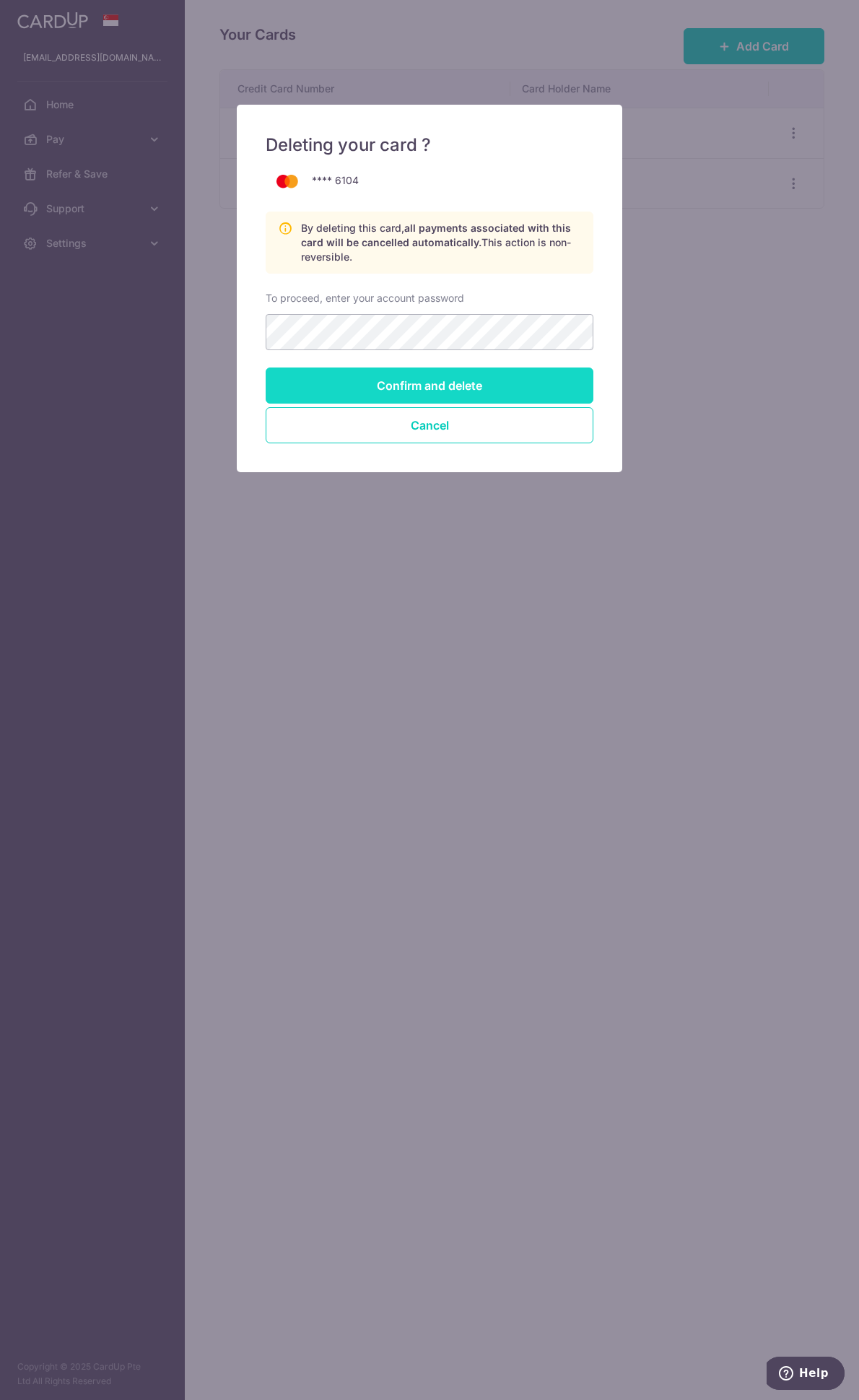
click at [385, 384] on input "Confirm and delete" at bounding box center [429, 385] width 327 height 36
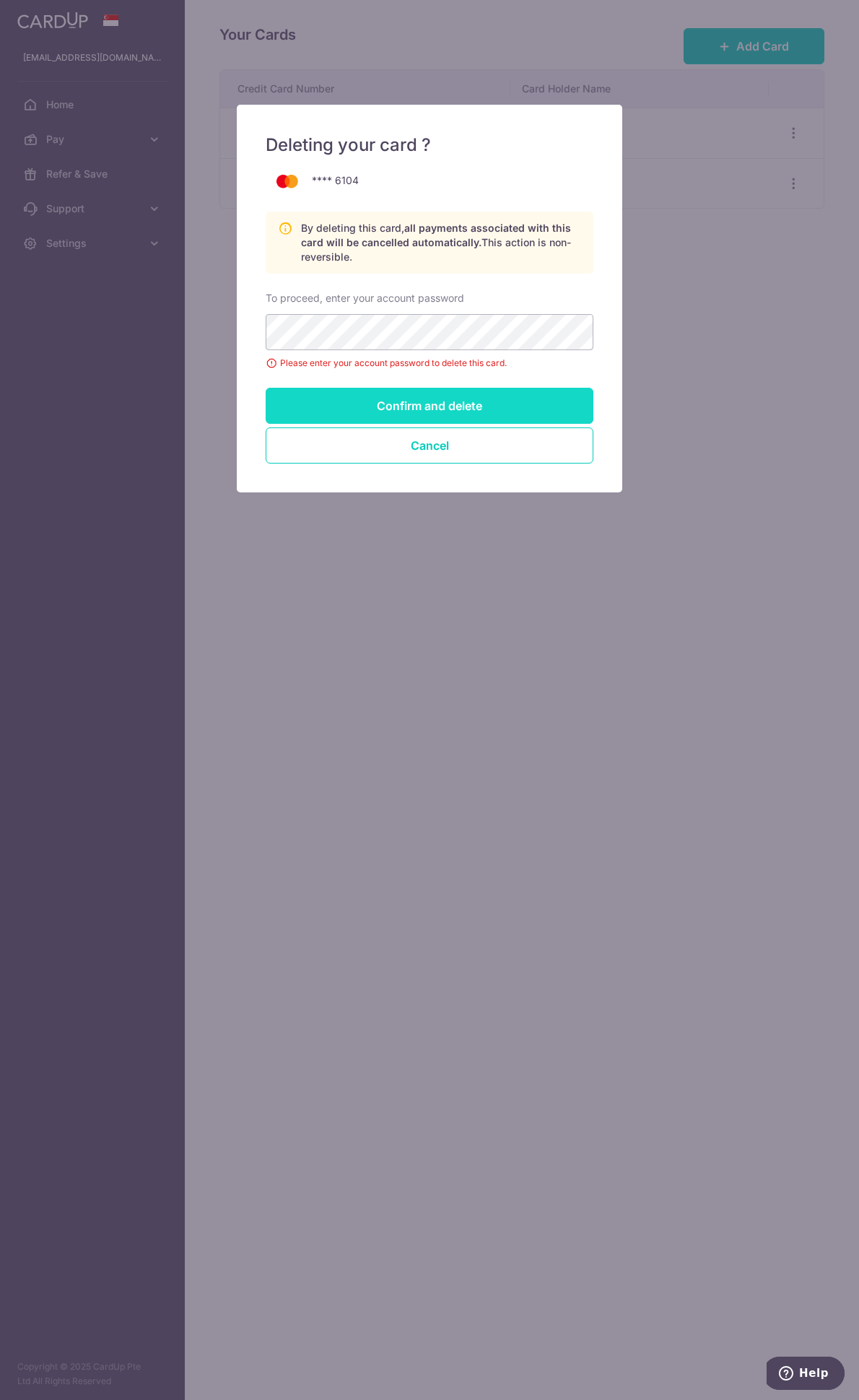
click at [458, 408] on input "Confirm and delete" at bounding box center [429, 405] width 327 height 36
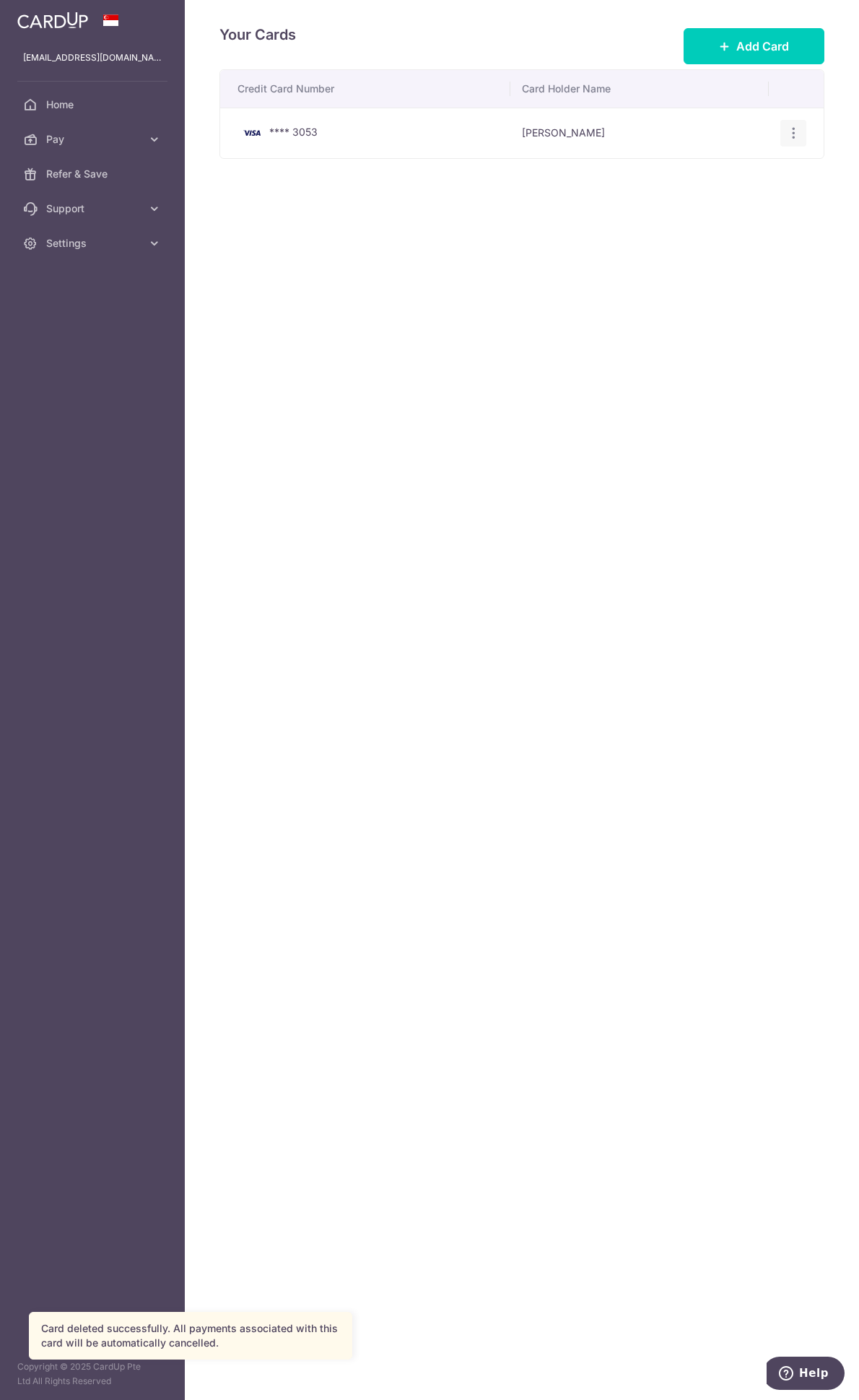
click at [787, 134] on icon "button" at bounding box center [794, 133] width 15 height 15
click at [722, 203] on span "Delete" at bounding box center [745, 208] width 98 height 18
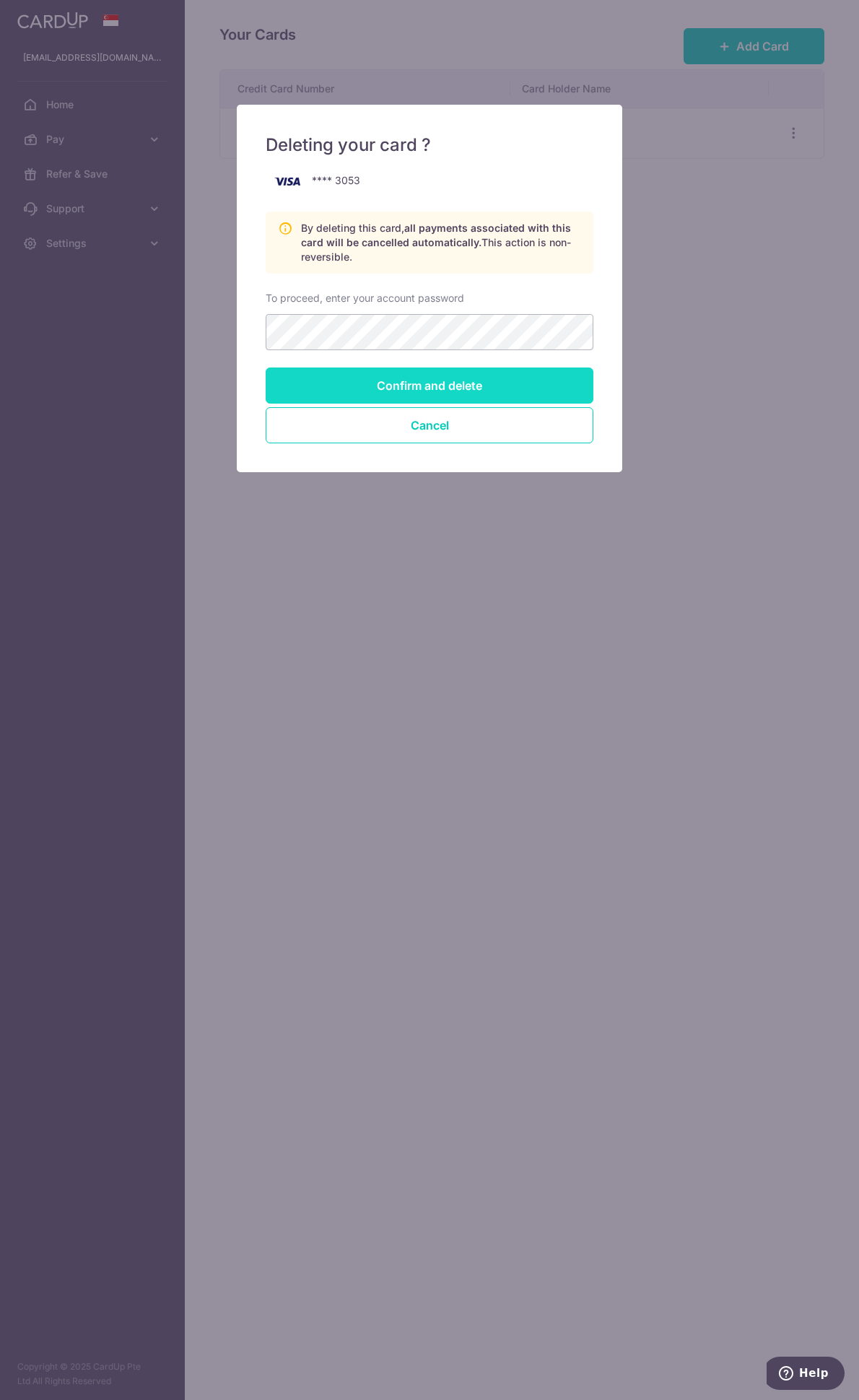
drag, startPoint x: 455, startPoint y: 404, endPoint x: 457, endPoint y: 391, distance: 13.2
click at [456, 398] on div "Confirm and delete Cancel" at bounding box center [429, 405] width 327 height 76
click at [461, 378] on input "Confirm and delete" at bounding box center [429, 385] width 327 height 36
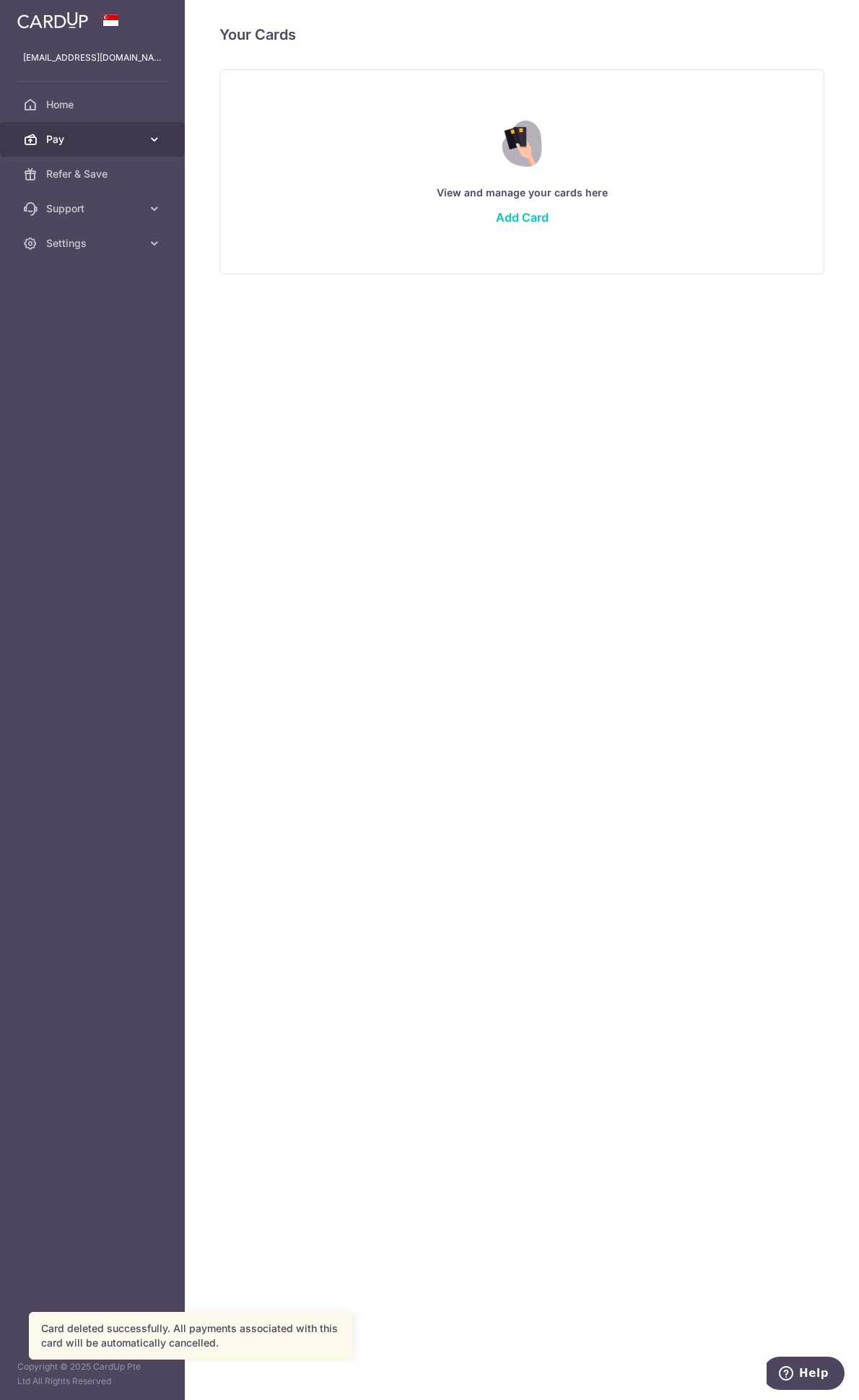
click at [148, 138] on icon at bounding box center [154, 139] width 14 height 14
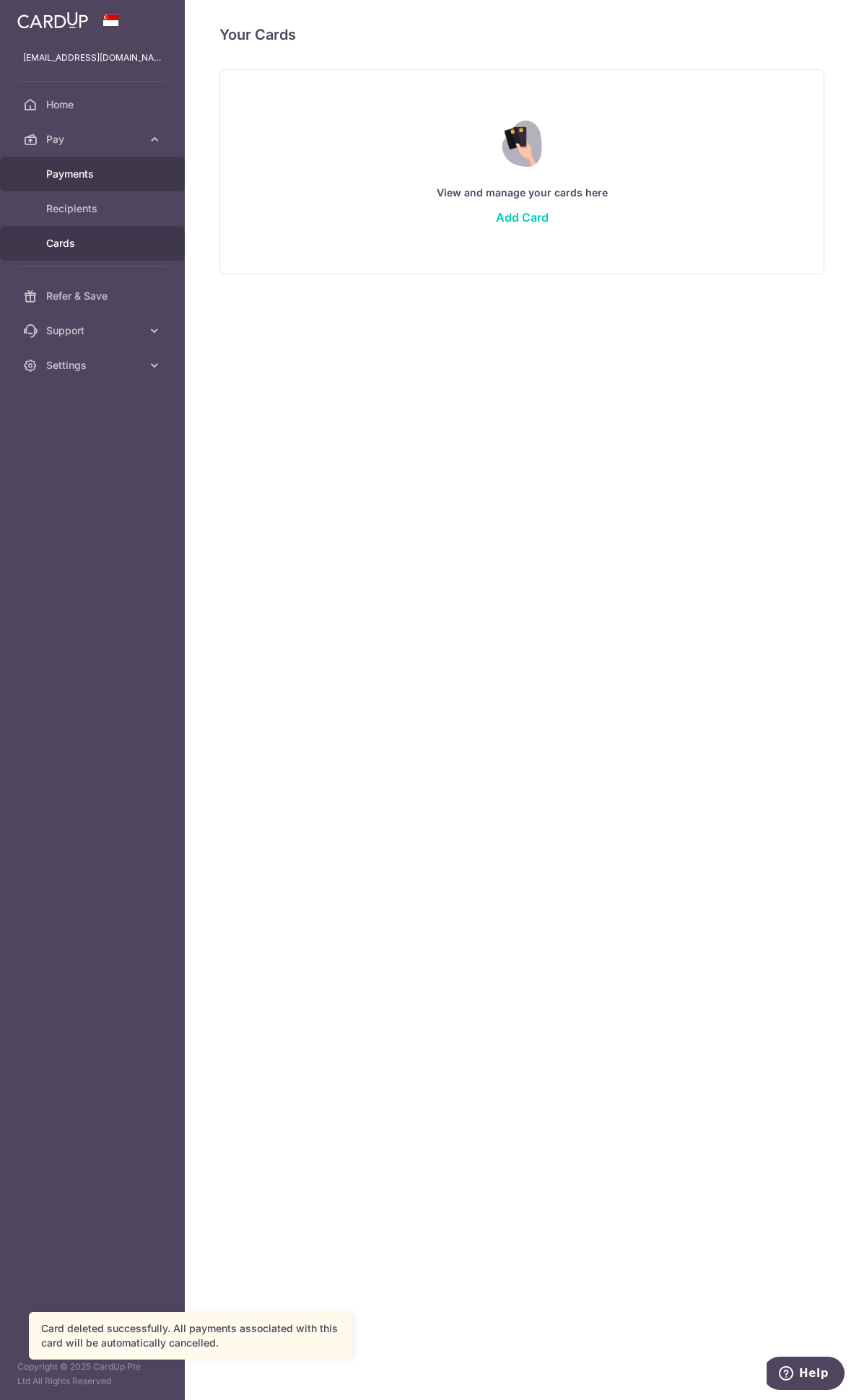
click at [117, 172] on span "Payments" at bounding box center [93, 173] width 95 height 14
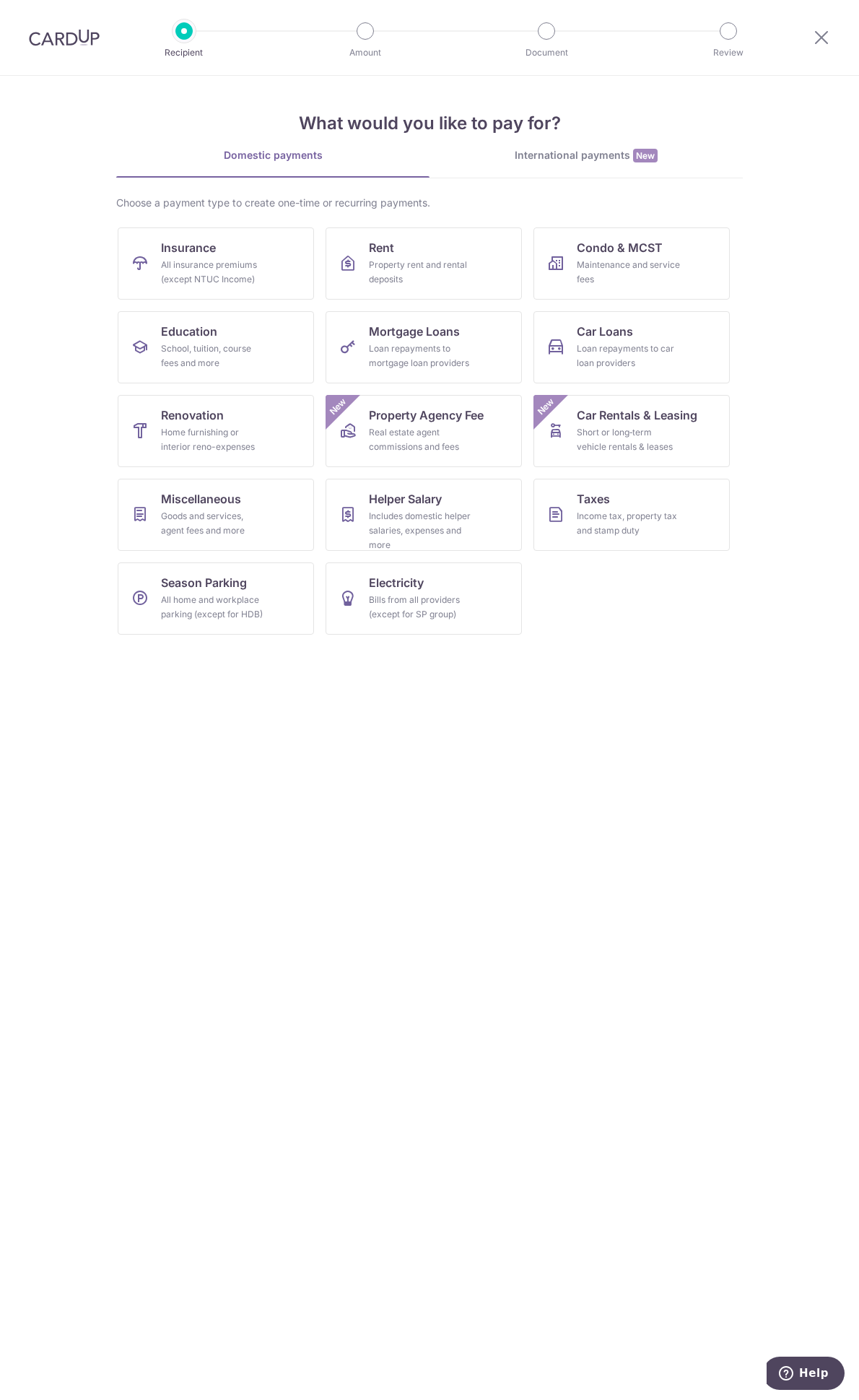
click at [594, 162] on div "International payments New" at bounding box center [587, 156] width 313 height 15
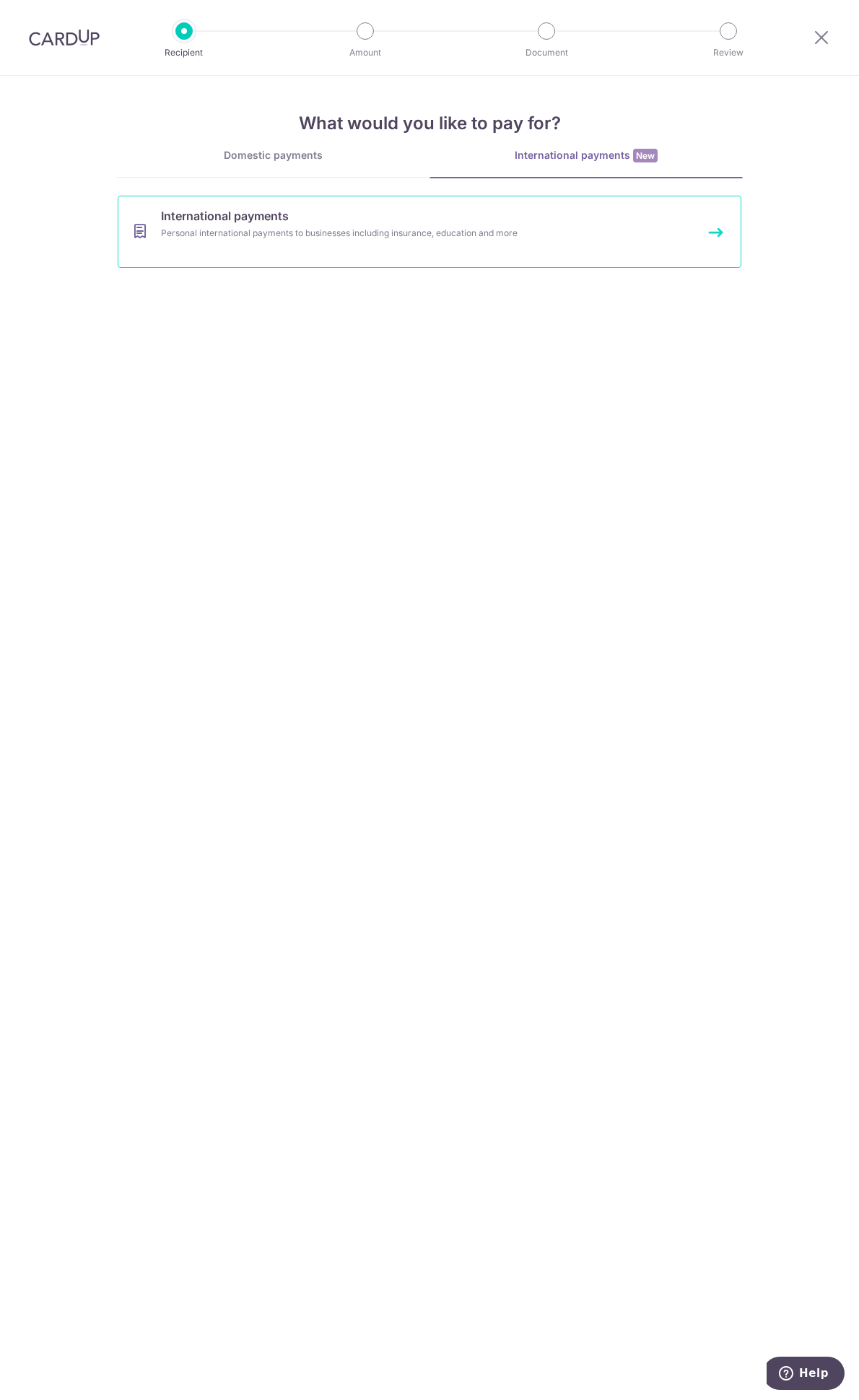
click at [384, 238] on div "Personal international payments to businesses including insurance, education an…" at bounding box center [410, 232] width 499 height 14
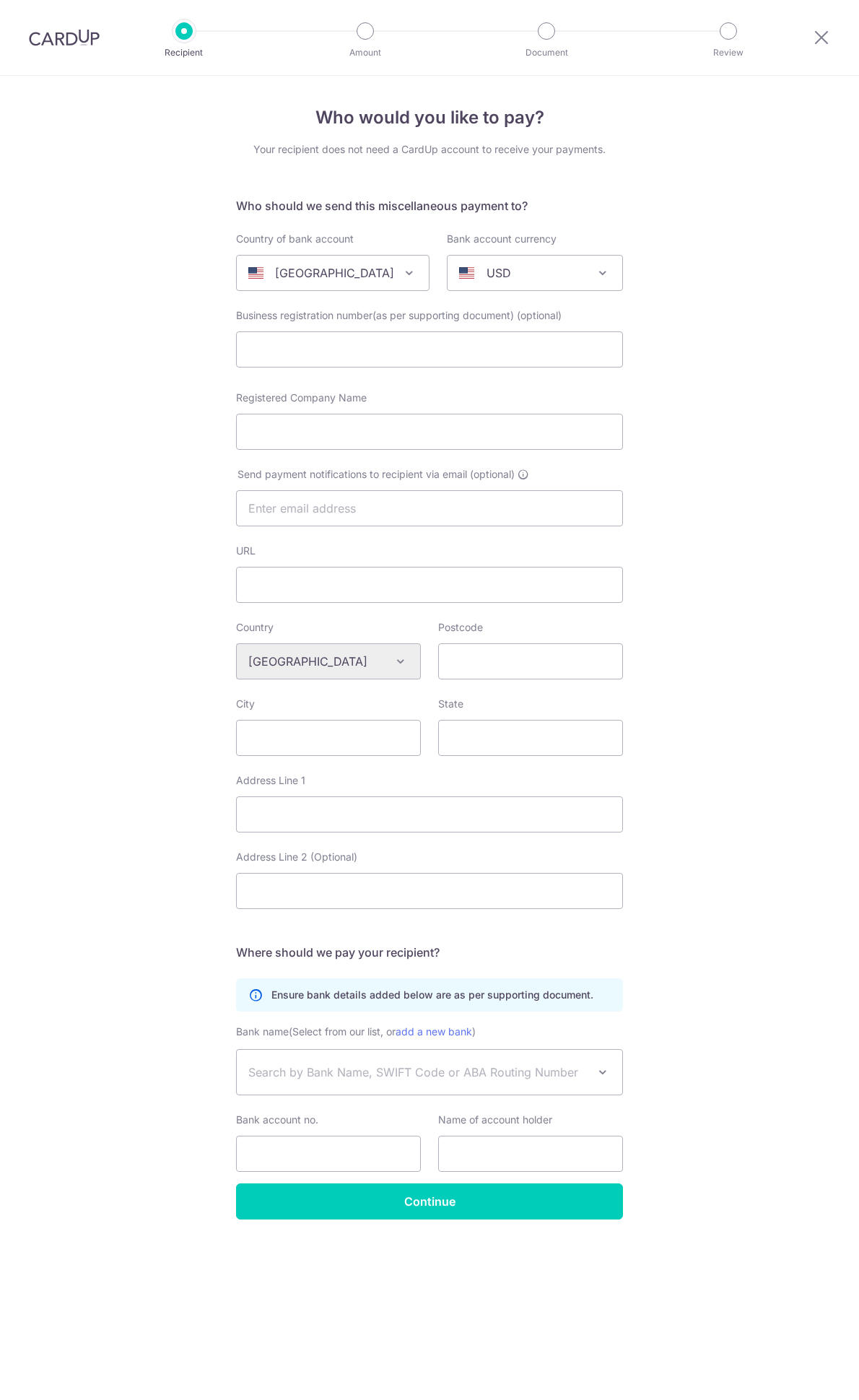
select select
click at [401, 268] on span at bounding box center [409, 272] width 17 height 18
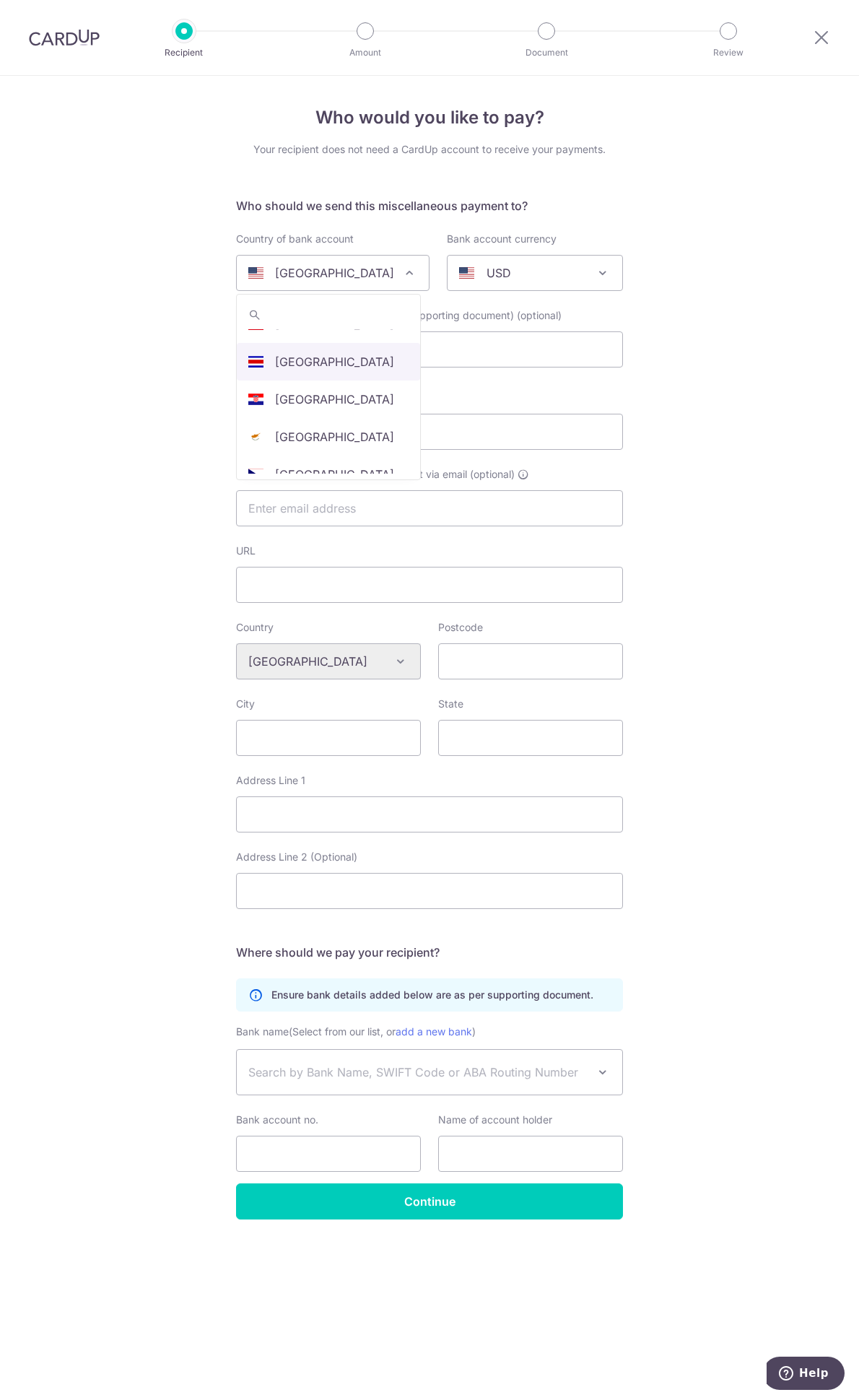
scroll to position [722, 0]
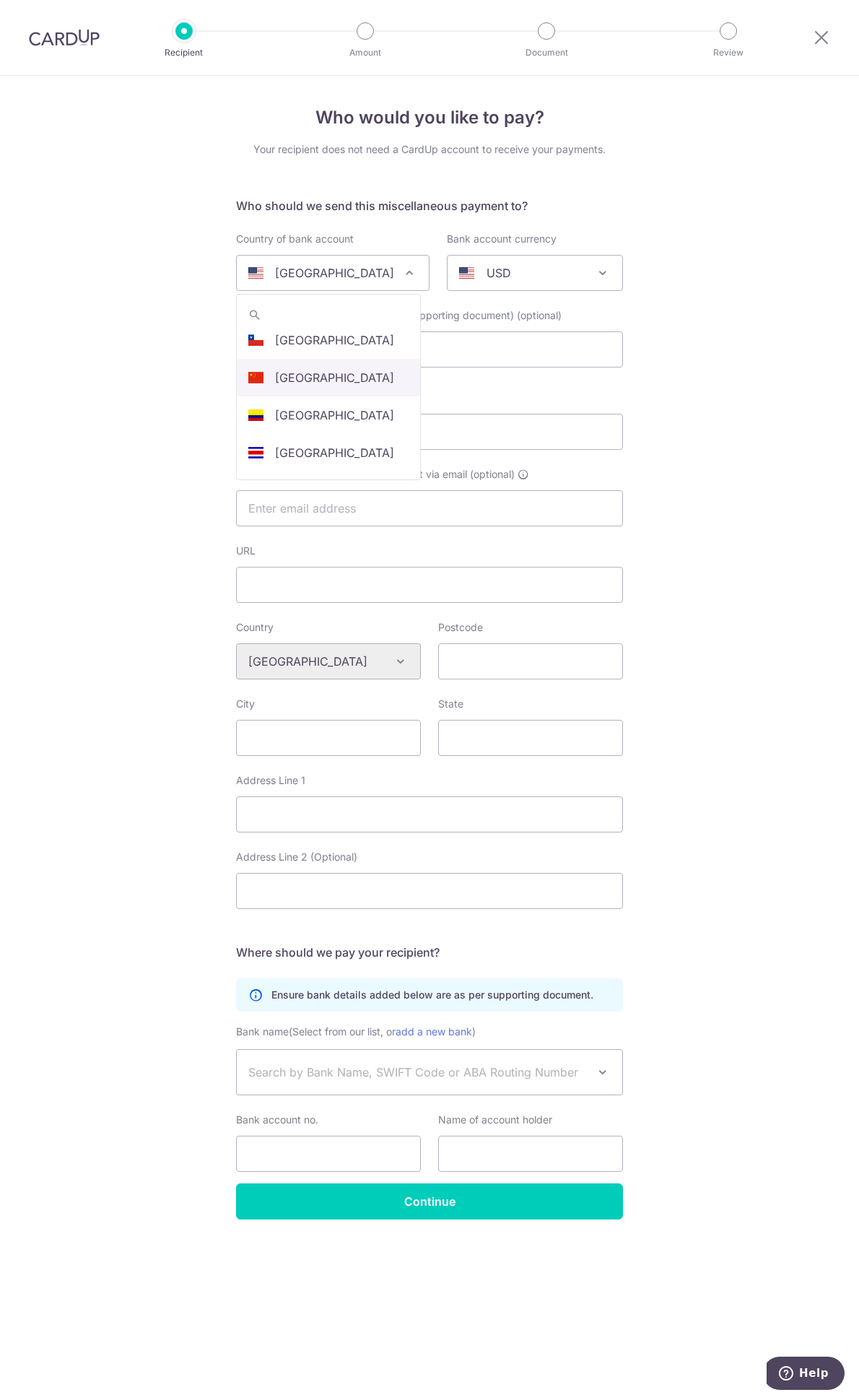
select select "48"
select select "[GEOGRAPHIC_DATA]"
select select
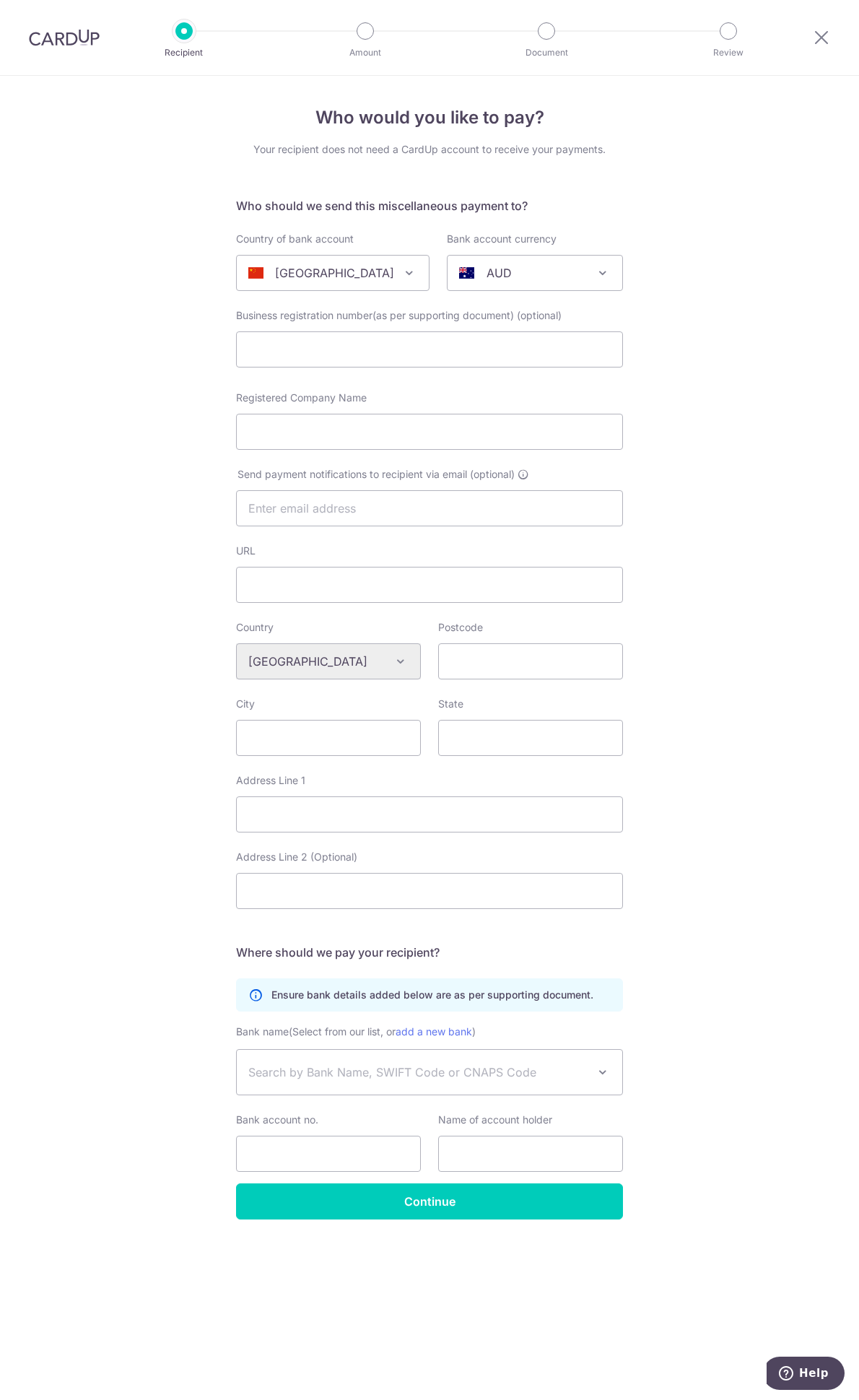
click at [604, 268] on span at bounding box center [602, 272] width 17 height 18
select select "13"
click at [738, 382] on div "Who would you like to pay? Your recipient does not need a CardUp account to rec…" at bounding box center [429, 738] width 859 height 1324
click at [712, 238] on div "Who would you like to pay? Your recipient does not need a CardUp account to rec…" at bounding box center [429, 738] width 859 height 1324
